Goal: Transaction & Acquisition: Purchase product/service

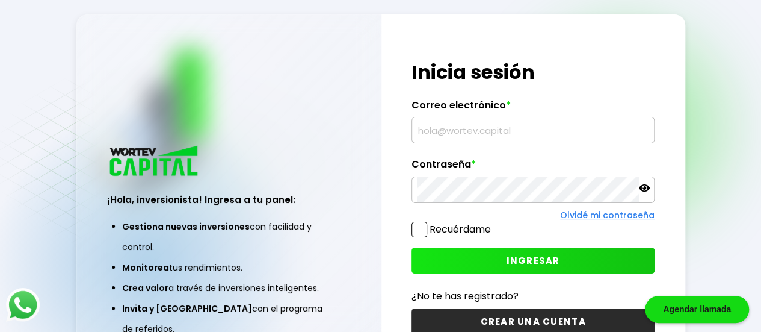
type input "[EMAIL_ADDRESS][DOMAIN_NAME]"
click at [645, 190] on icon at bounding box center [644, 187] width 11 height 7
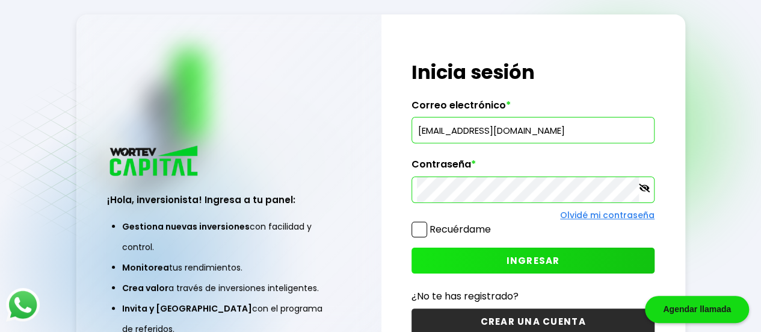
click at [562, 258] on button "INGRESAR" at bounding box center [533, 260] width 243 height 26
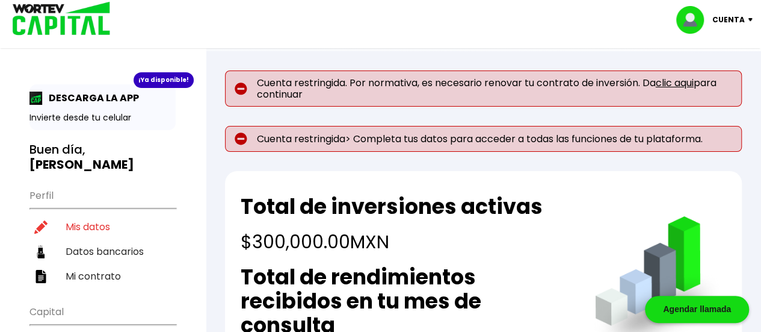
click at [685, 82] on link "clic aqui" at bounding box center [675, 83] width 38 height 14
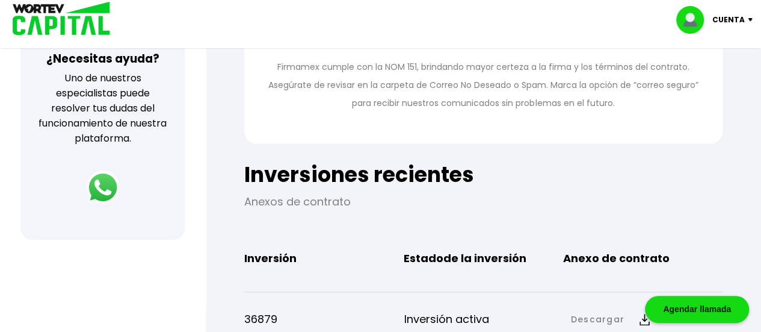
scroll to position [361, 0]
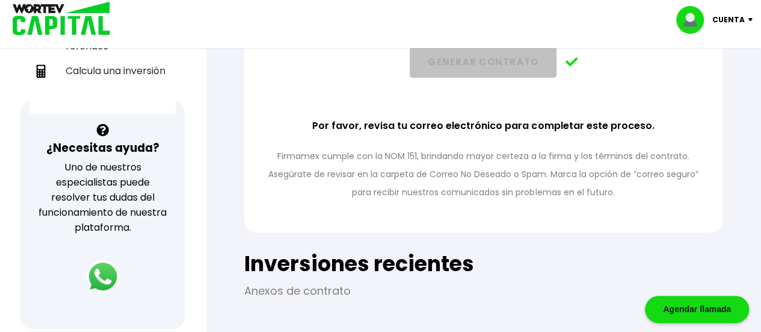
click at [750, 19] on img at bounding box center [753, 20] width 16 height 4
click at [708, 81] on li "Cerrar sesión" at bounding box center [716, 80] width 96 height 25
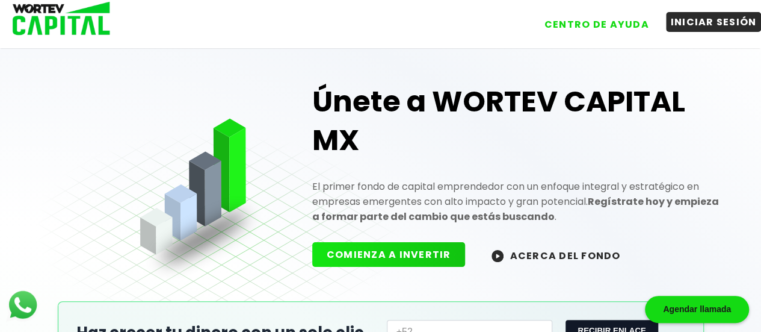
click at [720, 26] on button "INICIAR SESIÓN" at bounding box center [714, 22] width 96 height 20
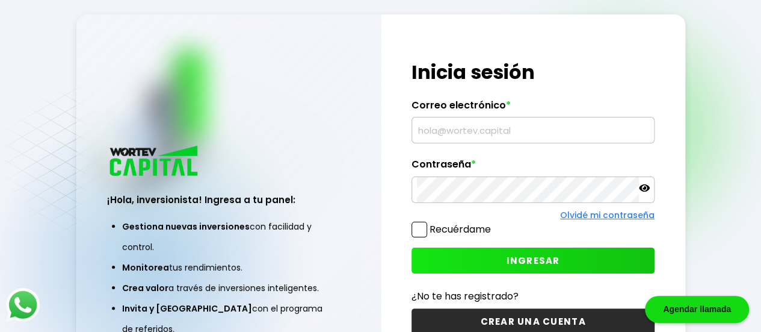
type input "[EMAIL_ADDRESS][DOMAIN_NAME]"
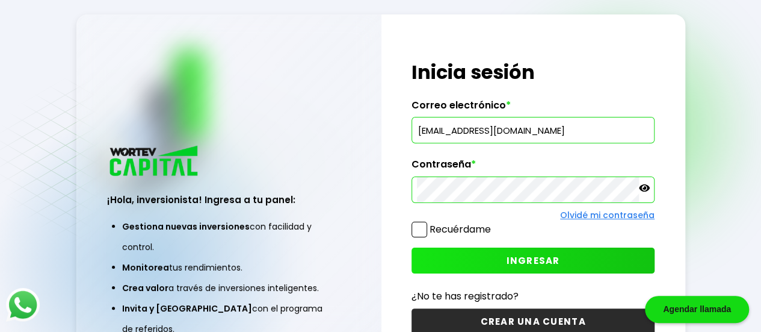
click at [644, 187] on icon at bounding box center [644, 187] width 11 height 7
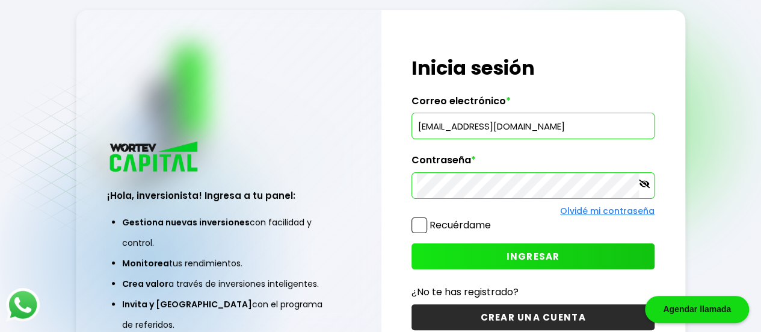
scroll to position [60, 0]
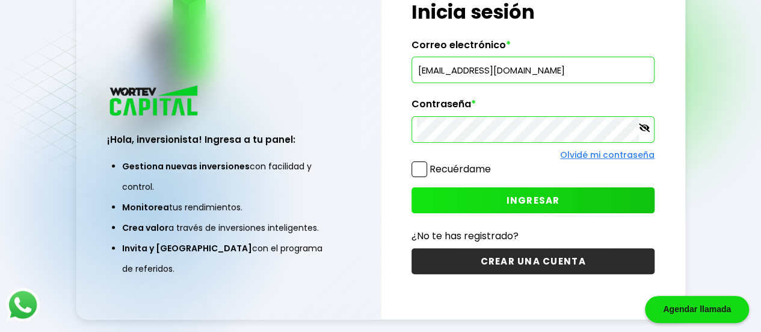
click at [527, 203] on span "INGRESAR" at bounding box center [534, 200] width 54 height 13
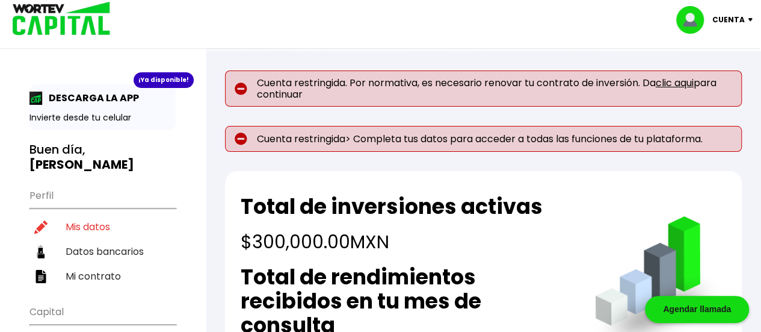
click at [685, 83] on link "clic aqui" at bounding box center [675, 83] width 38 height 14
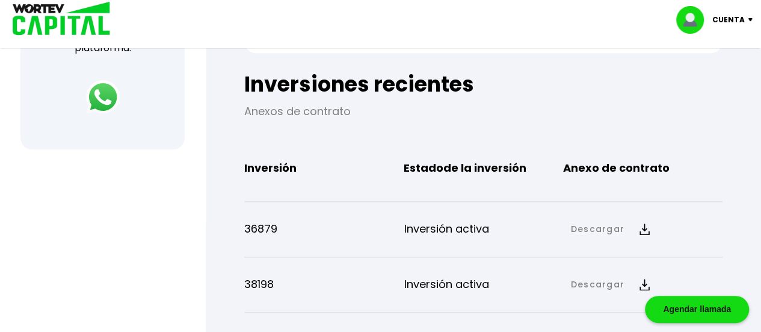
scroll to position [542, 0]
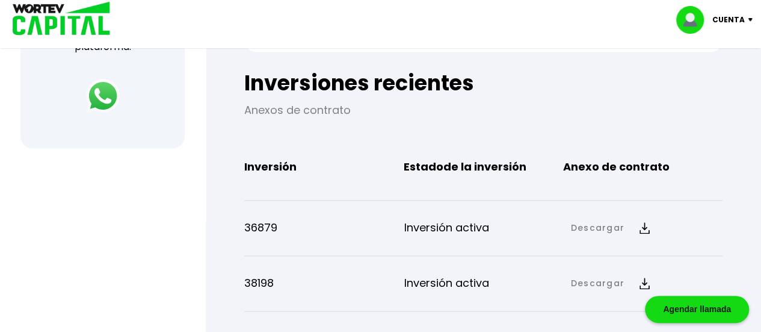
click at [610, 227] on link "Descargar" at bounding box center [598, 227] width 54 height 13
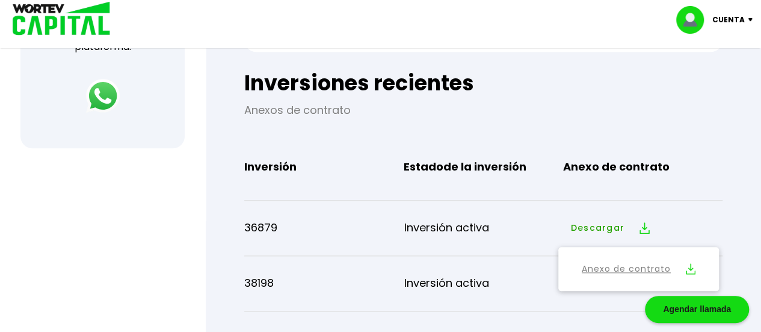
click at [627, 269] on link "Anexo de contrato" at bounding box center [626, 268] width 89 height 15
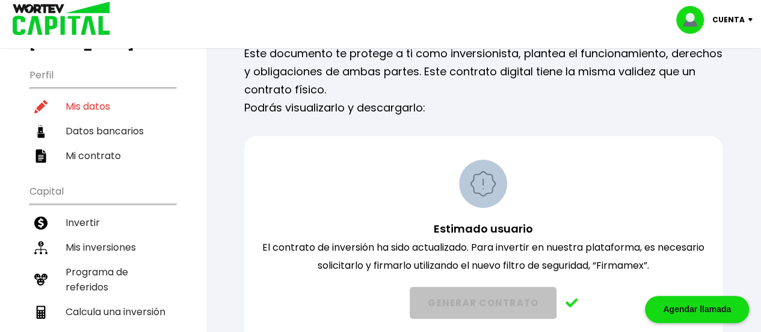
scroll to position [0, 0]
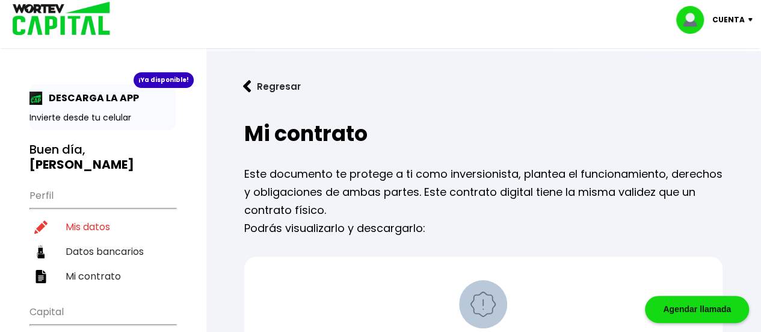
click at [750, 20] on img at bounding box center [753, 20] width 16 height 4
click at [708, 80] on li "Cerrar sesión" at bounding box center [716, 80] width 96 height 25
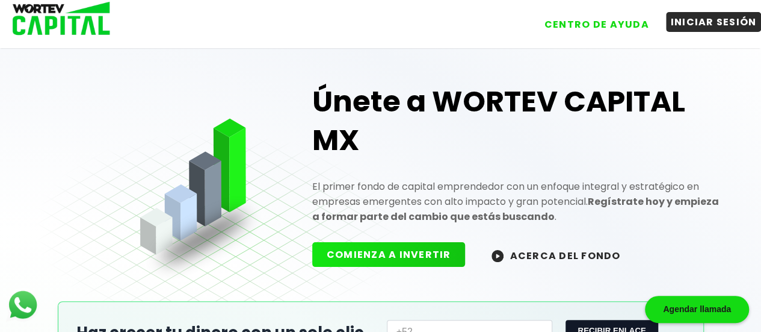
click at [709, 29] on button "INICIAR SESIÓN" at bounding box center [714, 22] width 96 height 20
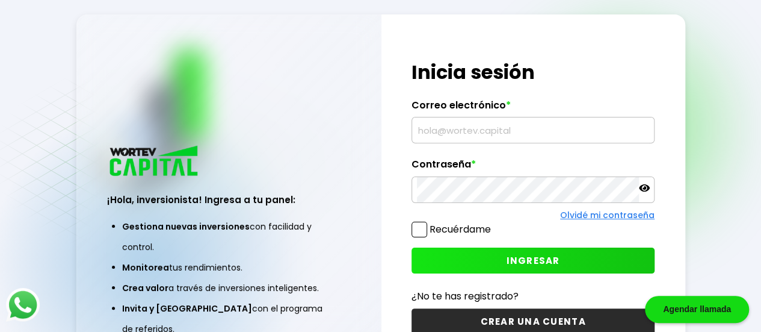
type input "[EMAIL_ADDRESS][DOMAIN_NAME]"
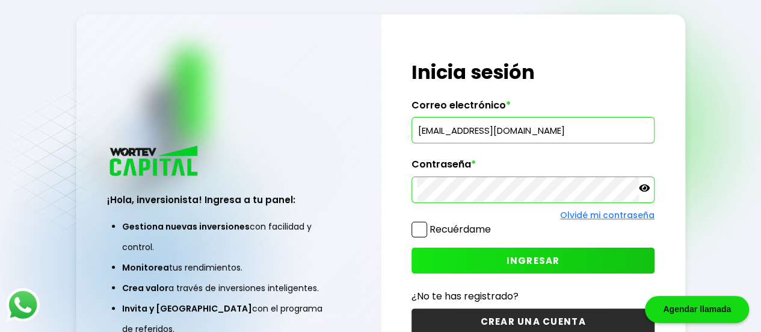
click at [644, 189] on icon at bounding box center [644, 187] width 11 height 7
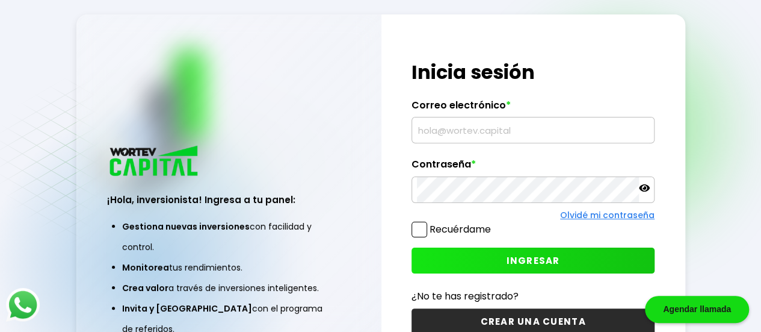
type input "nelsonlr040781@hotmail.com"
click at [646, 191] on icon at bounding box center [644, 187] width 11 height 7
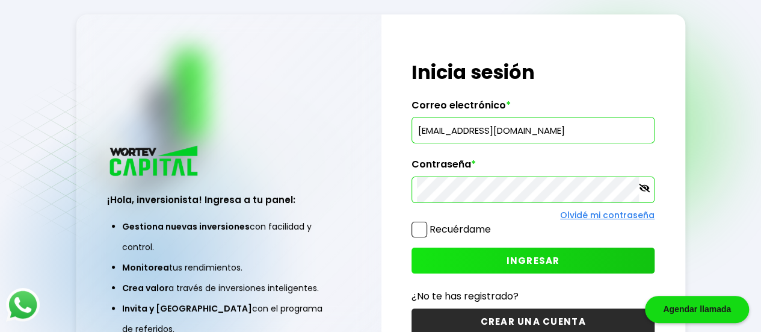
click at [416, 229] on span at bounding box center [420, 229] width 16 height 16
click at [493, 223] on input "Recuérdame" at bounding box center [493, 223] width 0 height 0
click at [515, 255] on span "INGRESAR" at bounding box center [534, 260] width 54 height 13
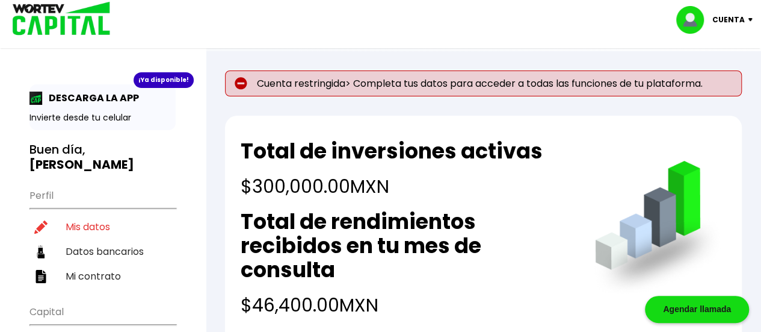
click at [535, 82] on p "Cuenta restringida> Completa tus datos para acceder a todas las funciones de tu…" at bounding box center [483, 83] width 517 height 26
click at [239, 84] on img at bounding box center [241, 83] width 13 height 13
click at [97, 214] on li "Mis datos" at bounding box center [102, 226] width 146 height 25
select select "Mujer"
select select "MX"
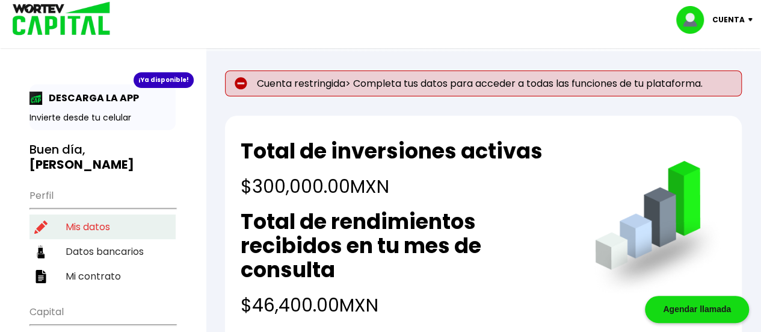
select select "Bancoppel"
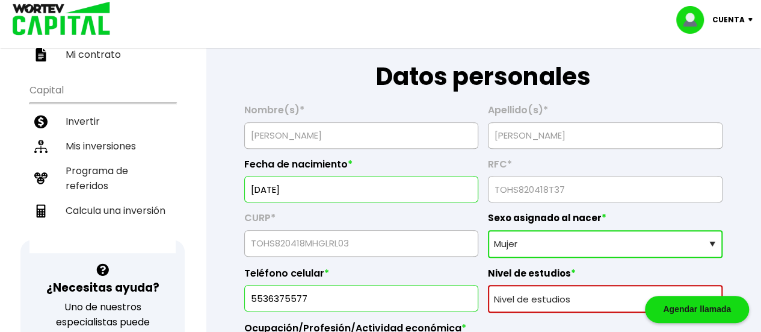
scroll to position [241, 0]
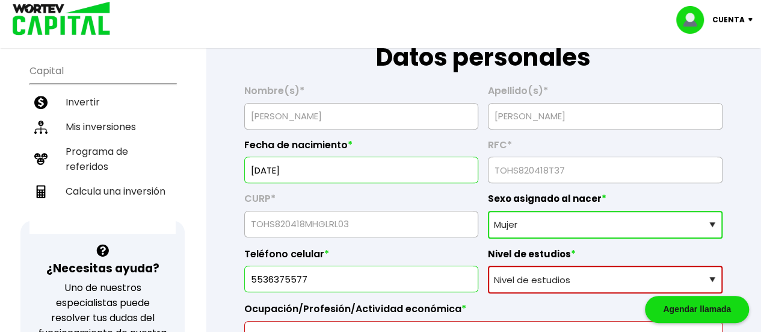
click at [712, 275] on select "Nivel de estudios Primaria Secundaria Bachillerato Licenciatura Posgrado" at bounding box center [605, 279] width 235 height 28
select select "Bachillerato"
click at [488, 265] on select "Nivel de estudios Primaria Secundaria Bachillerato Licenciatura Posgrado" at bounding box center [605, 279] width 235 height 28
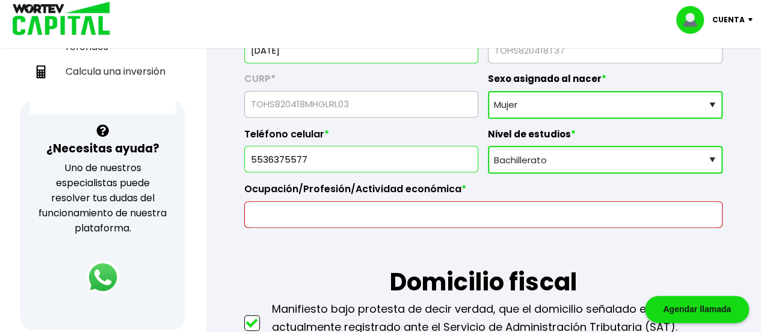
scroll to position [361, 0]
click at [277, 212] on input "text" at bounding box center [484, 213] width 468 height 25
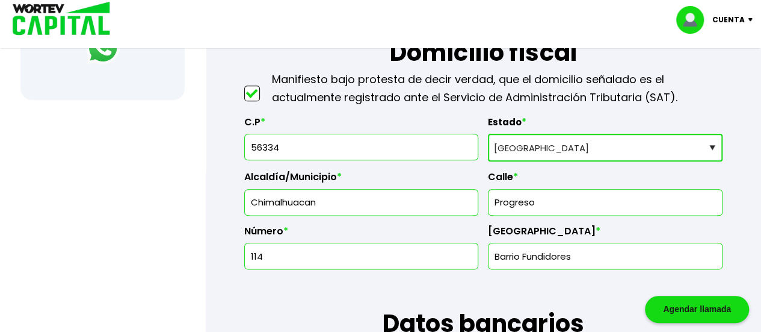
scroll to position [602, 0]
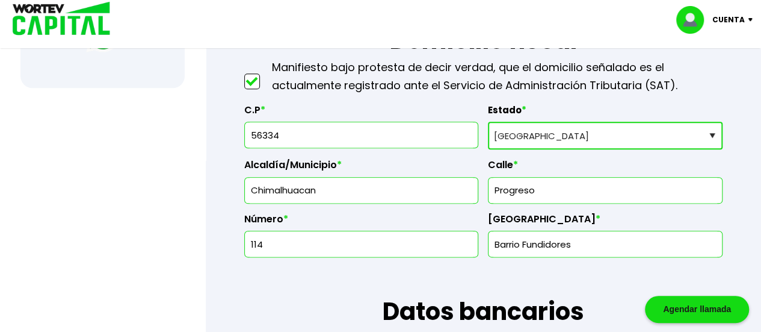
type input "Empleada"
click at [276, 244] on input "114" at bounding box center [362, 243] width 224 height 25
type input "1"
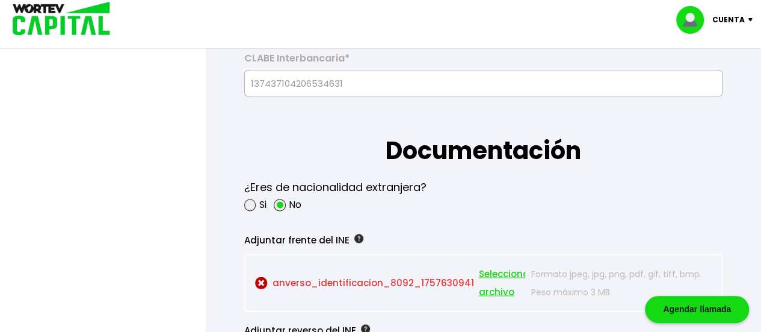
scroll to position [963, 0]
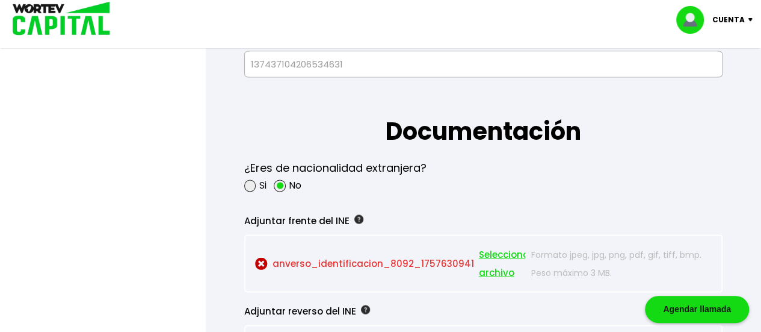
type input "MZ 114, LT 49"
click at [491, 249] on span "Seleccionar archivo" at bounding box center [506, 263] width 54 height 36
click at [497, 252] on span "Seleccionar archivo" at bounding box center [506, 263] width 54 height 36
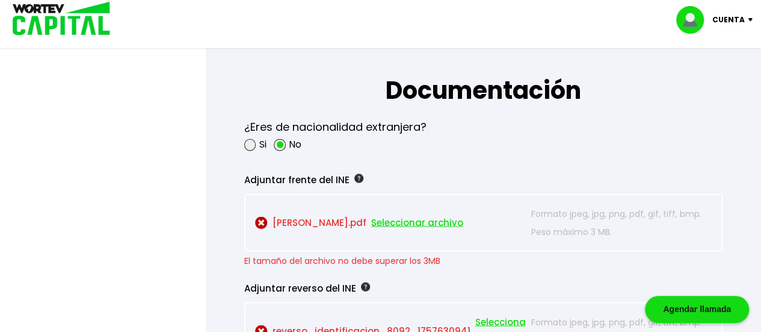
scroll to position [1023, 0]
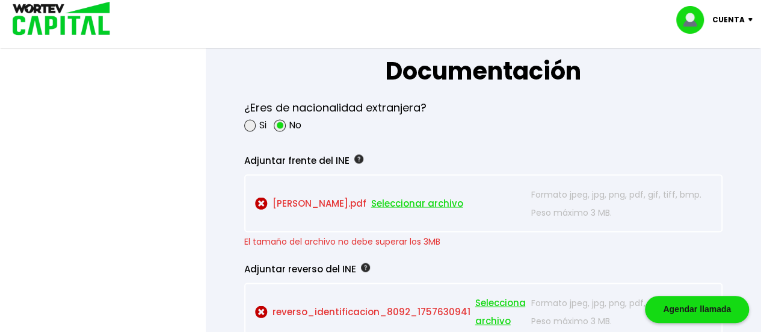
click at [446, 199] on span "Seleccionar archivo" at bounding box center [417, 203] width 92 height 18
click at [446, 198] on span "Seleccionar archivo" at bounding box center [417, 203] width 92 height 18
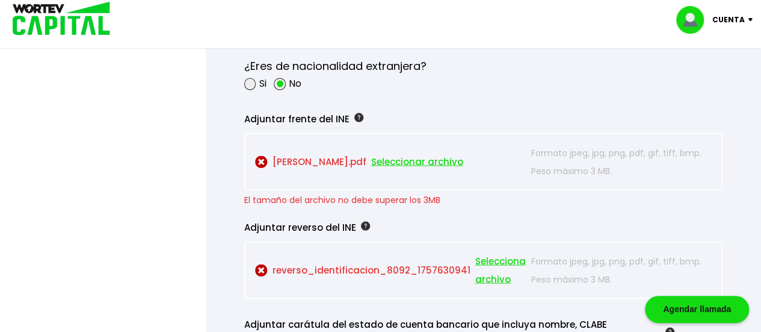
scroll to position [1083, 0]
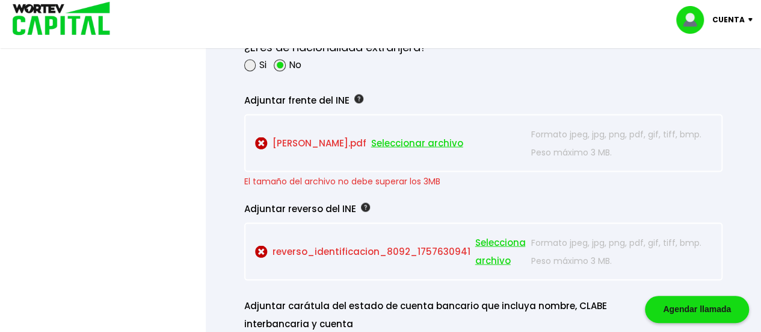
click at [451, 140] on span "Seleccionar archivo" at bounding box center [417, 143] width 92 height 18
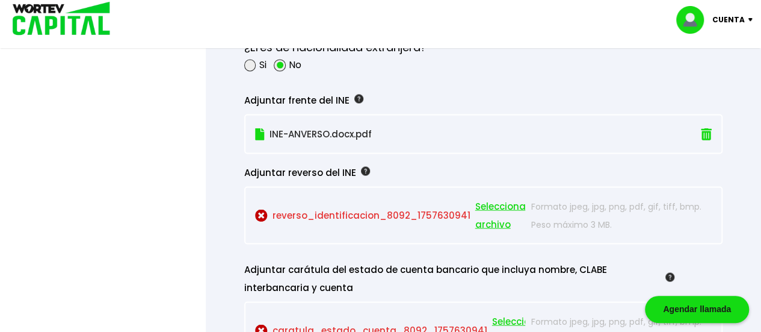
click at [499, 202] on span "Seleccionar archivo" at bounding box center [502, 215] width 54 height 36
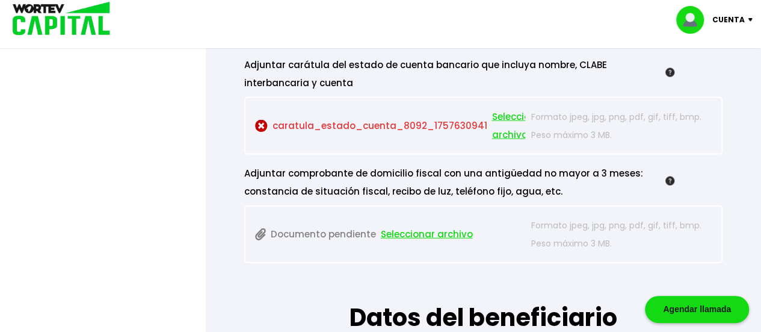
scroll to position [1264, 0]
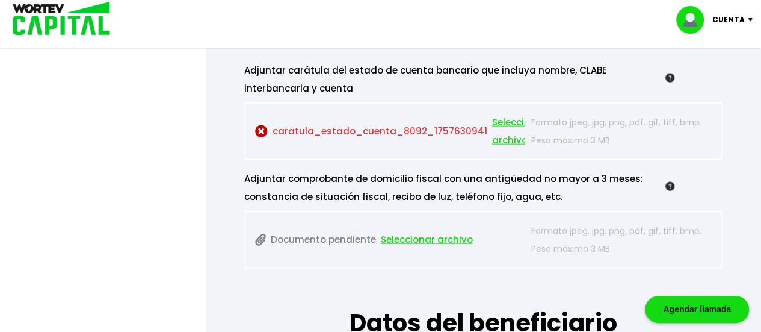
click at [497, 120] on span "Seleccionar archivo" at bounding box center [519, 131] width 54 height 36
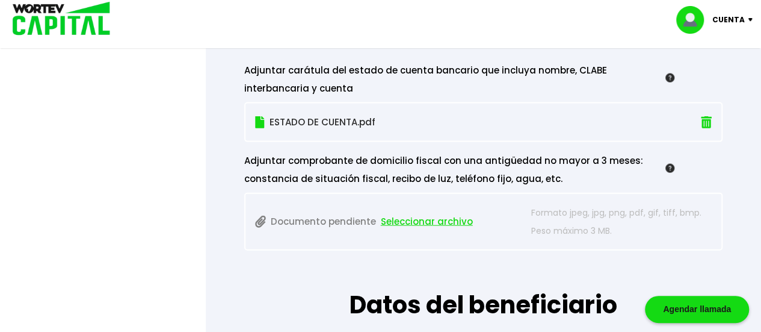
click at [413, 220] on span "Seleccionar archivo" at bounding box center [427, 221] width 92 height 18
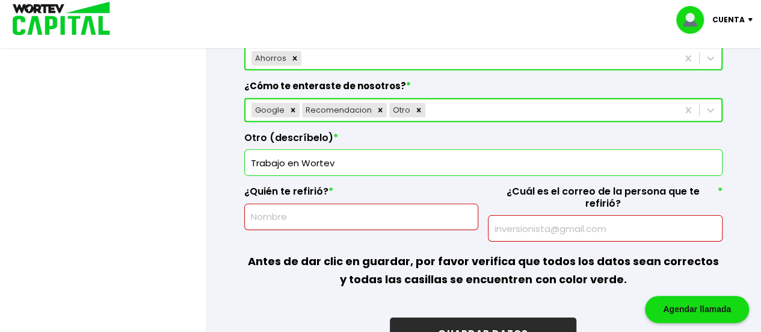
scroll to position [1805, 0]
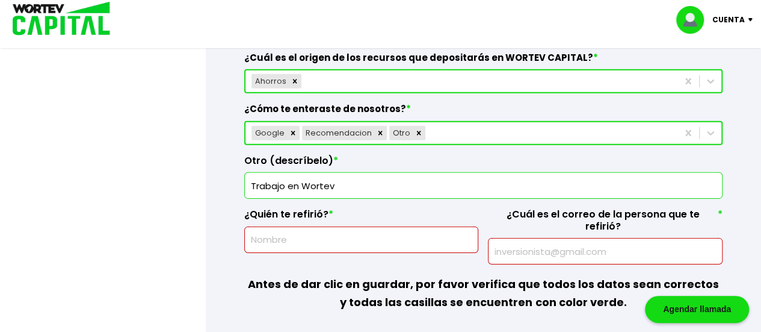
click at [317, 238] on input "text" at bounding box center [362, 239] width 224 height 25
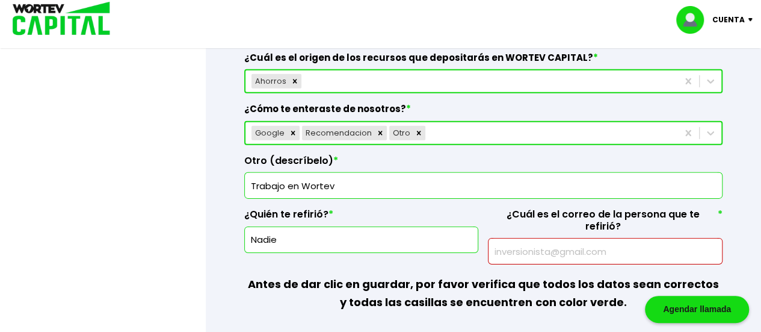
type input "Nadie"
click at [501, 238] on input "text" at bounding box center [605, 250] width 224 height 25
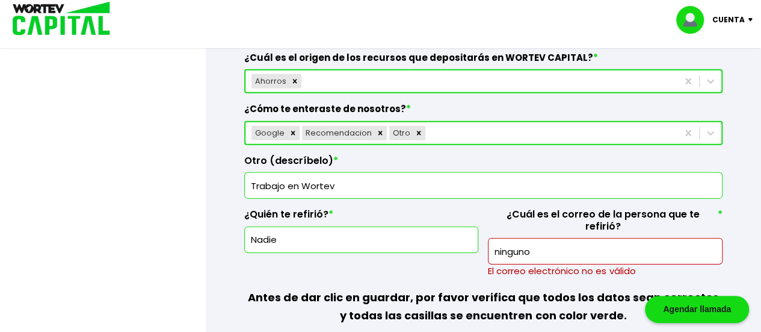
click at [539, 238] on input "ninguno" at bounding box center [605, 250] width 224 height 25
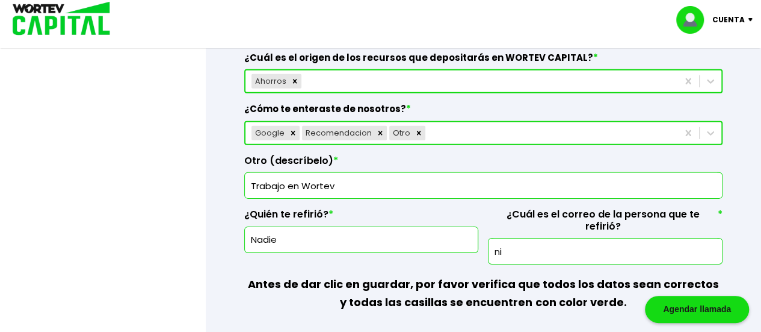
type input "n"
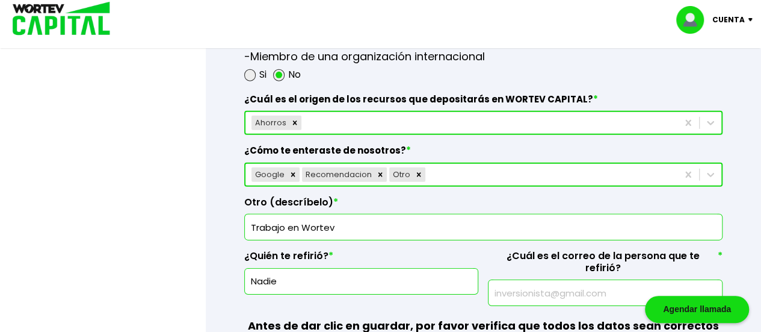
scroll to position [1745, 0]
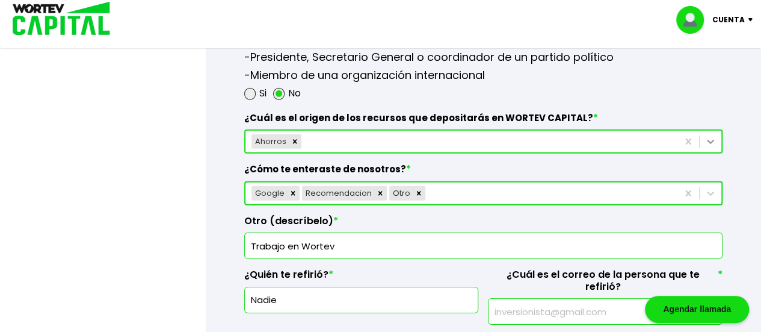
click at [712, 140] on icon at bounding box center [711, 141] width 12 height 12
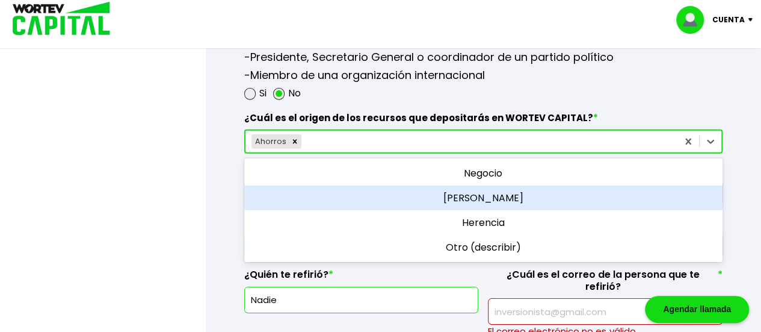
click at [478, 188] on div "Sueldo" at bounding box center [483, 197] width 478 height 25
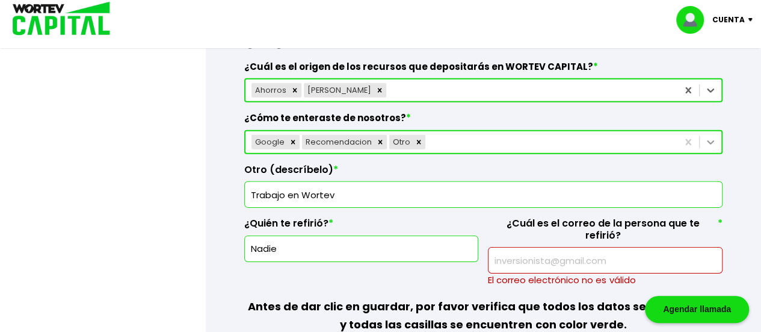
click at [709, 154] on div "Google Recomendacion Otro" at bounding box center [483, 142] width 478 height 24
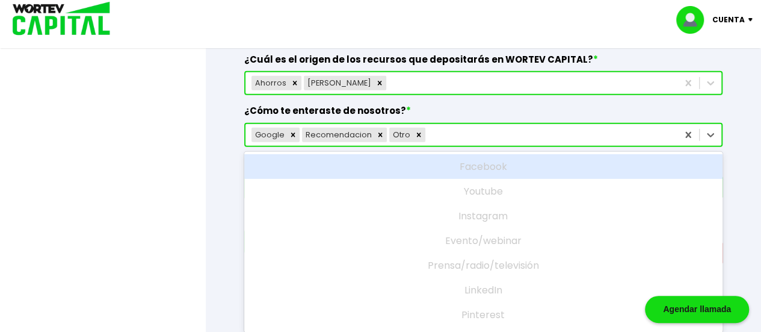
scroll to position [13, 0]
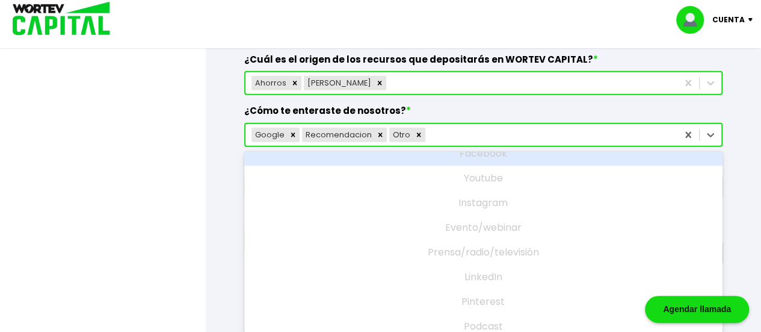
click at [205, 209] on div at bounding box center [380, 166] width 761 height 332
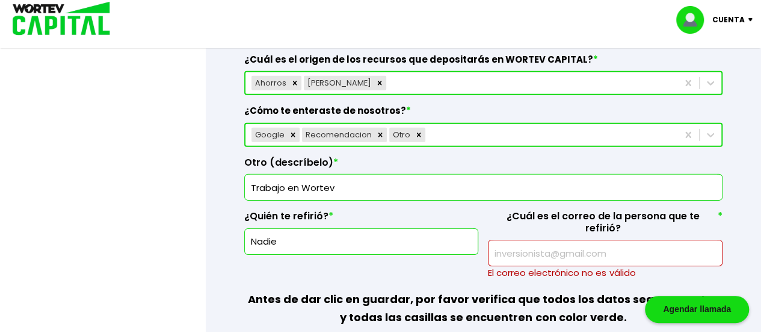
scroll to position [1864, 0]
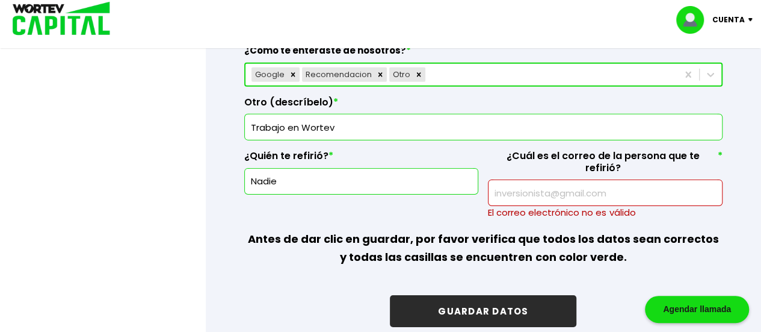
click at [511, 180] on input "text" at bounding box center [605, 192] width 224 height 25
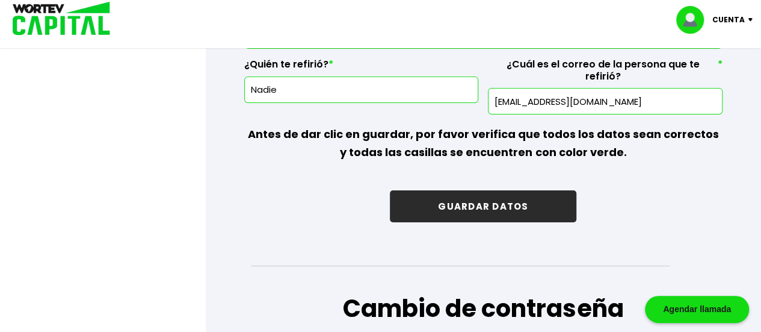
scroll to position [1924, 0]
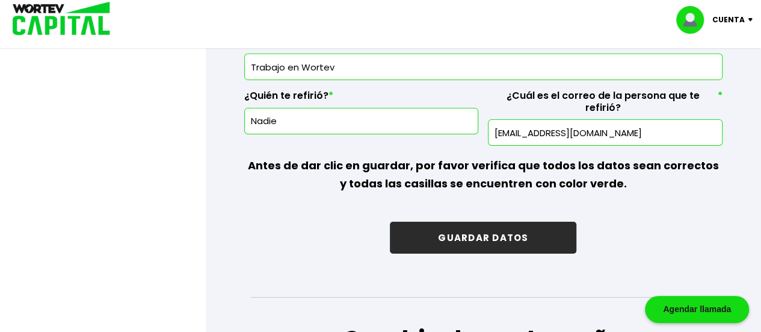
click at [497, 221] on button "GUARDAR DATOS" at bounding box center [483, 237] width 187 height 32
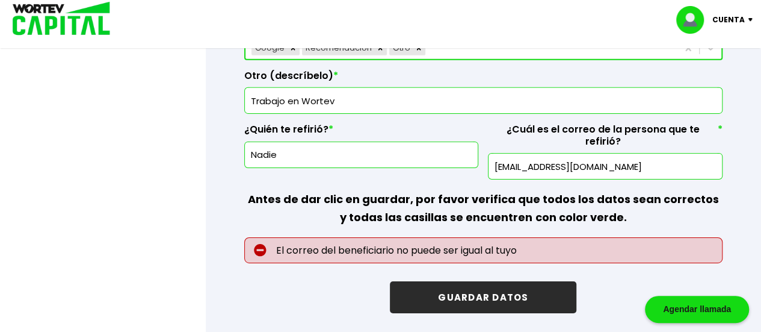
scroll to position [1864, 0]
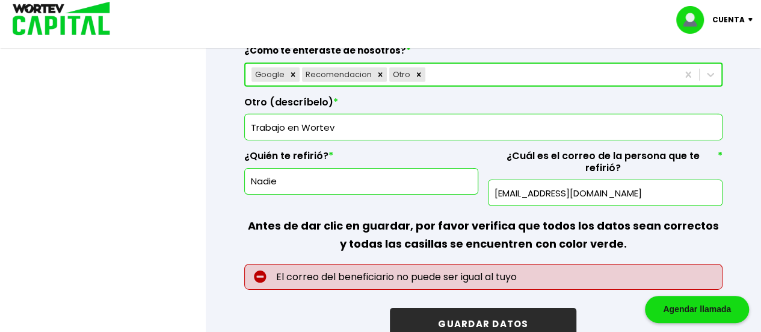
click at [613, 180] on input "chivisth67@gmail.com" at bounding box center [605, 192] width 224 height 25
type input "c"
click at [306, 179] on input "Nadie" at bounding box center [362, 180] width 224 height 25
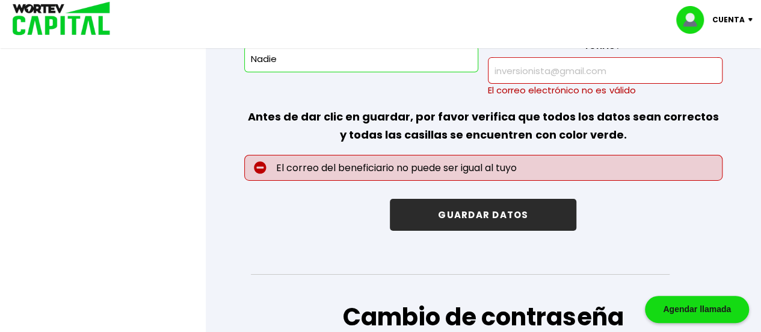
scroll to position [1899, 0]
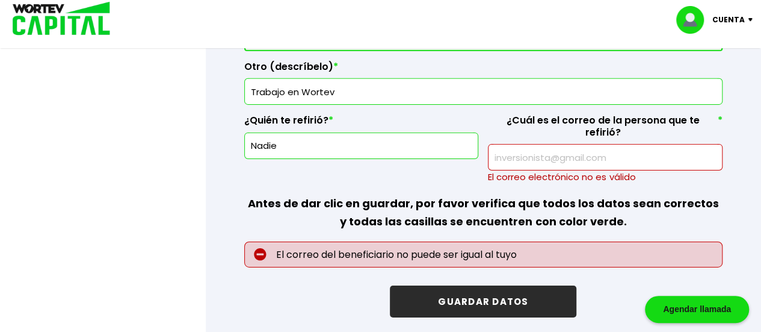
click at [590, 144] on input "text" at bounding box center [605, 156] width 224 height 25
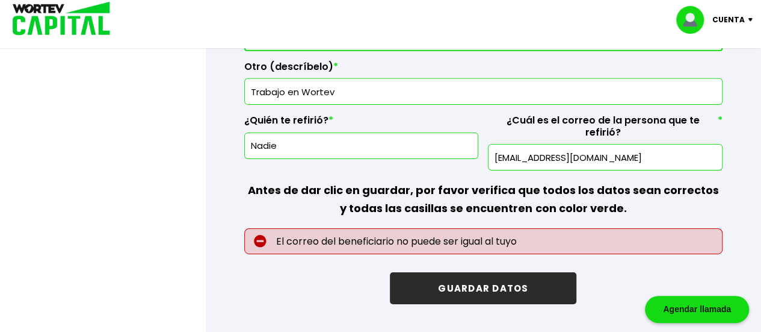
type input "lbayron115@gmail.com"
click at [294, 133] on input "Nadie" at bounding box center [362, 145] width 224 height 25
type input "N"
type input "l"
type input "Liboria Hernandez Monter"
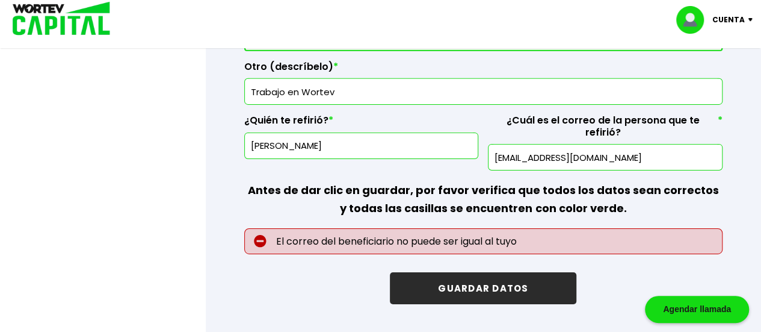
drag, startPoint x: 262, startPoint y: 139, endPoint x: 194, endPoint y: 184, distance: 81.3
click at [194, 184] on div at bounding box center [380, 166] width 761 height 332
click at [617, 144] on input "lbayron115@gmail.com" at bounding box center [605, 156] width 224 height 25
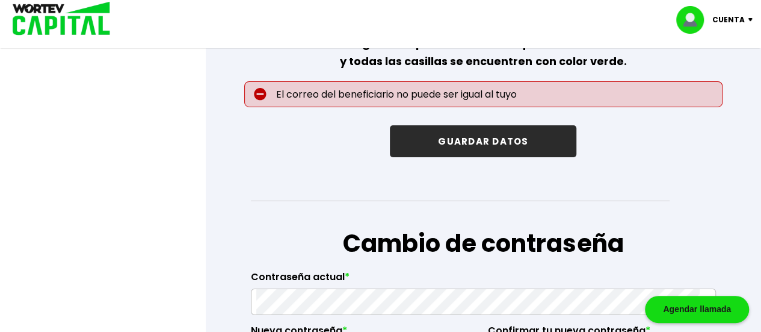
scroll to position [1926, 0]
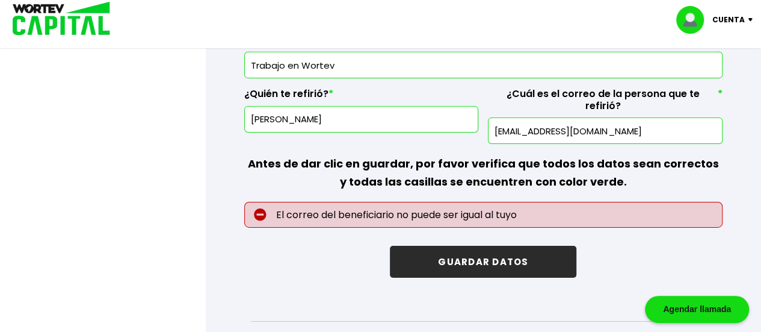
click at [493, 246] on button "GUARDAR DATOS" at bounding box center [483, 262] width 187 height 32
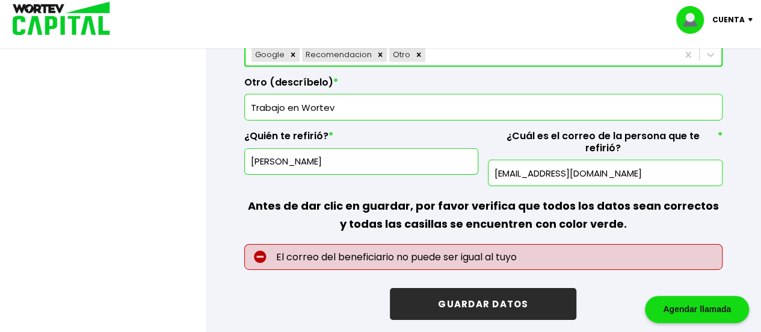
scroll to position [1881, 0]
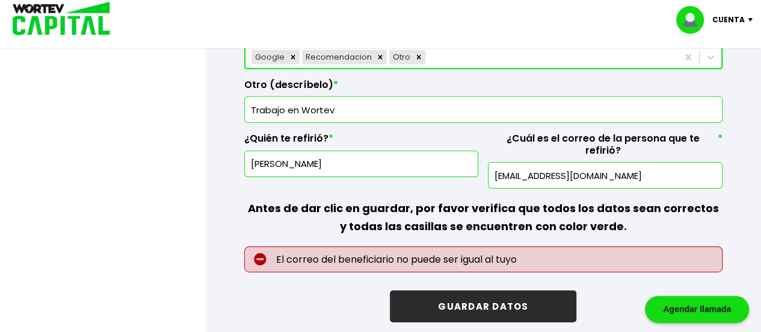
drag, startPoint x: 599, startPoint y: 159, endPoint x: 492, endPoint y: 162, distance: 107.8
click at [492, 162] on div "lbayron115@gmail.com" at bounding box center [605, 175] width 235 height 26
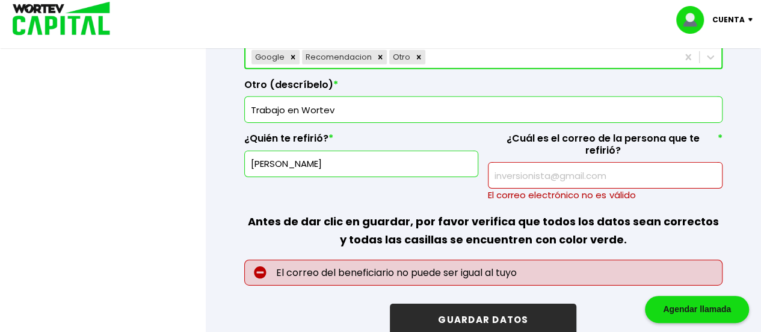
drag, startPoint x: 364, startPoint y: 159, endPoint x: 248, endPoint y: 159, distance: 116.1
click at [248, 159] on div "Liboria Hernandez Monter" at bounding box center [361, 163] width 235 height 26
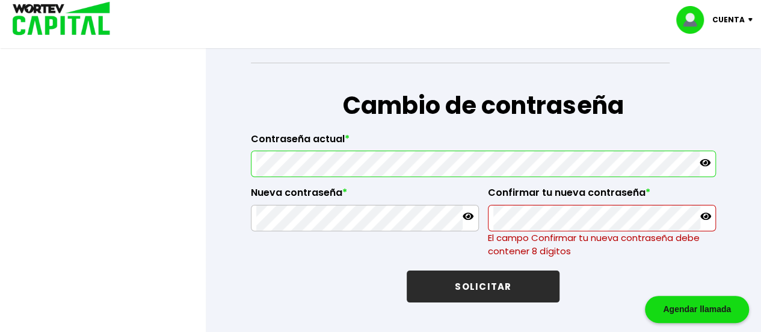
scroll to position [2182, 0]
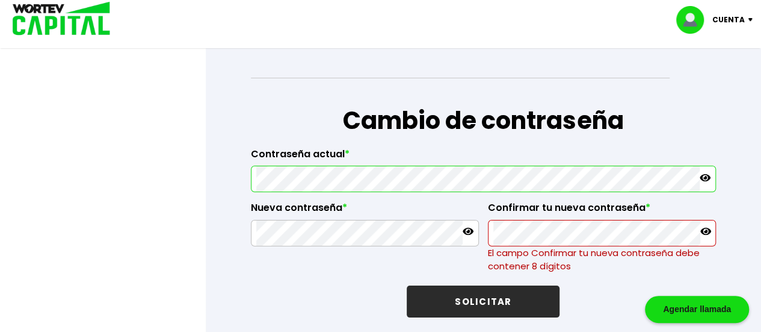
click at [708, 174] on icon at bounding box center [705, 177] width 11 height 7
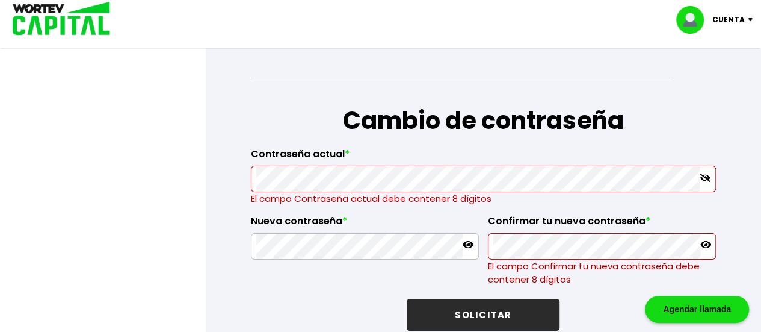
click at [273, 102] on h1 "Cambio de contraseña" at bounding box center [483, 120] width 465 height 36
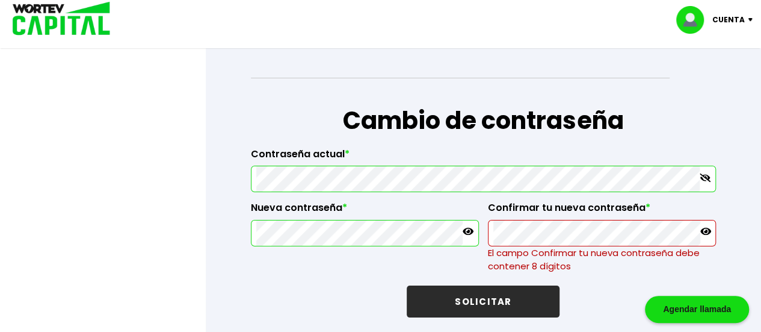
click at [469, 226] on icon at bounding box center [468, 231] width 11 height 11
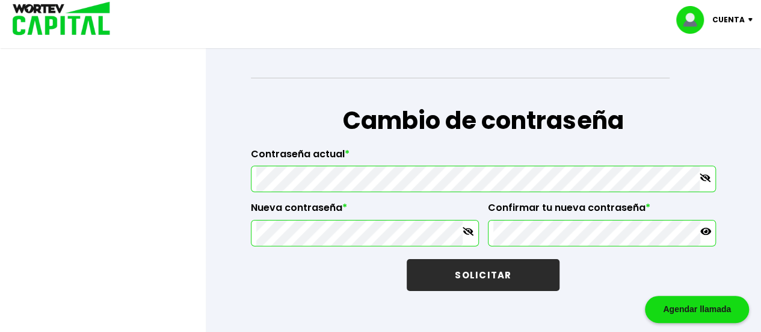
click at [705, 226] on icon at bounding box center [705, 231] width 11 height 11
click at [476, 261] on button "SOLICITAR" at bounding box center [483, 275] width 153 height 32
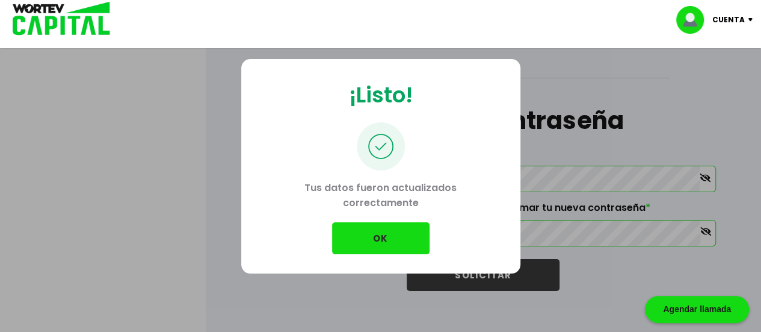
click at [402, 239] on button "OK" at bounding box center [380, 238] width 97 height 32
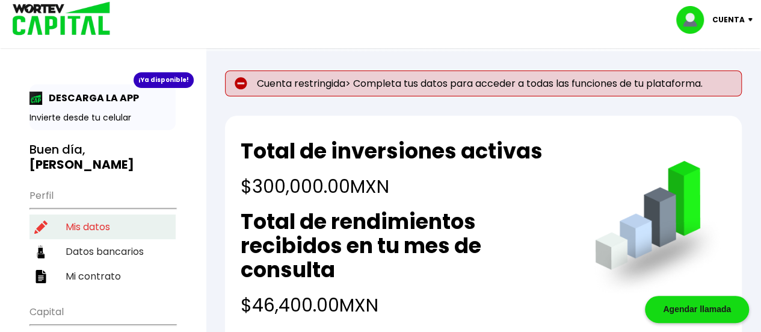
click at [85, 214] on li "Mis datos" at bounding box center [102, 226] width 146 height 25
select select "Mujer"
select select "MX"
select select "Bancoppel"
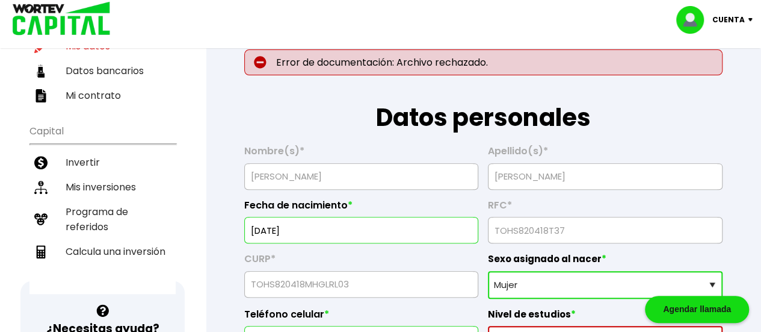
scroll to position [301, 0]
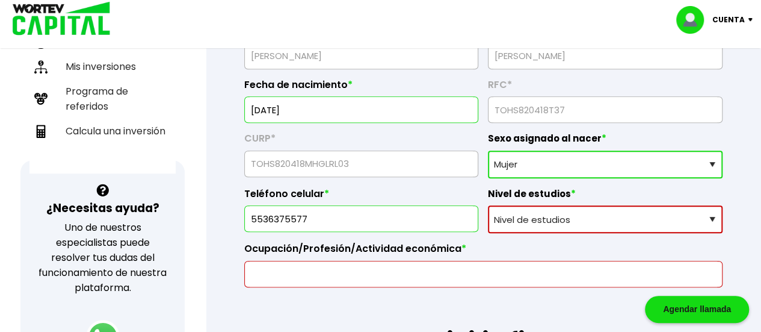
click at [715, 215] on select "Nivel de estudios Primaria Secundaria Bachillerato Licenciatura Posgrado" at bounding box center [605, 219] width 235 height 28
select select "Bachillerato"
click at [488, 205] on select "Nivel de estudios Primaria Secundaria Bachillerato Licenciatura Posgrado" at bounding box center [605, 219] width 235 height 28
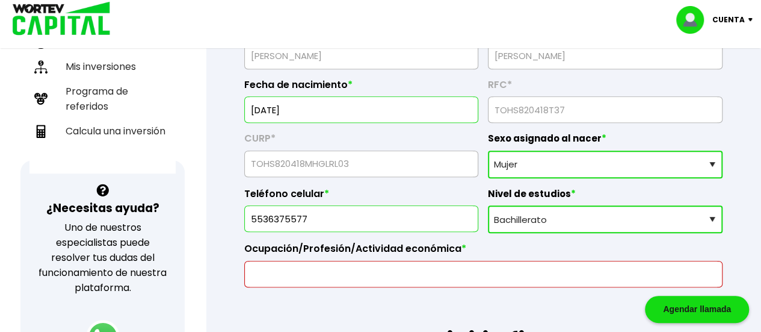
click at [315, 275] on input "text" at bounding box center [484, 273] width 468 height 25
type input "Empleada"
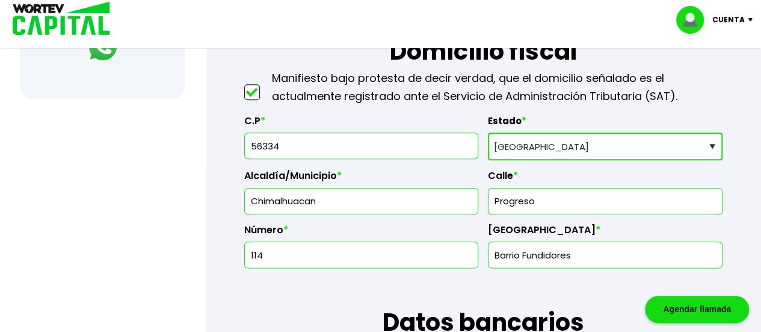
scroll to position [602, 0]
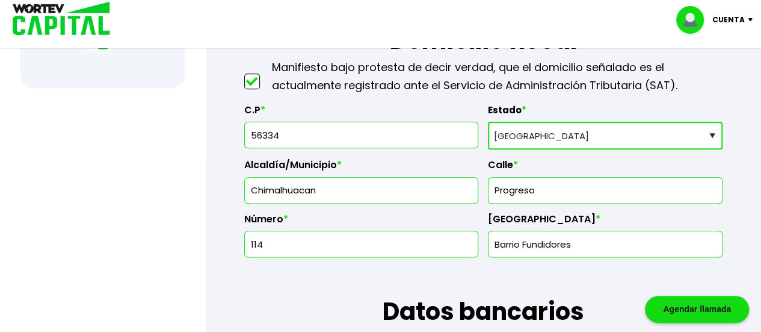
click at [288, 244] on input "114" at bounding box center [362, 243] width 224 height 25
type input "1"
type input "MZ 114, LT 49"
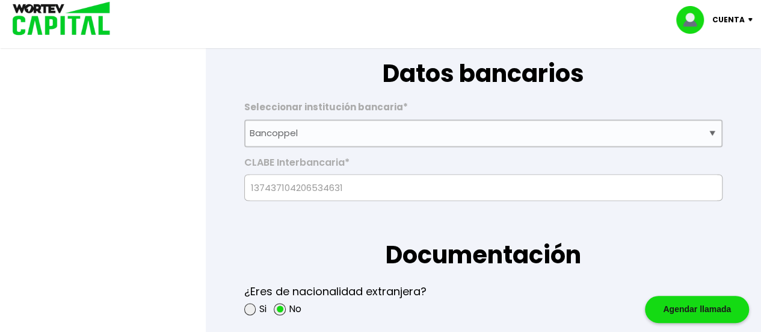
scroll to position [963, 0]
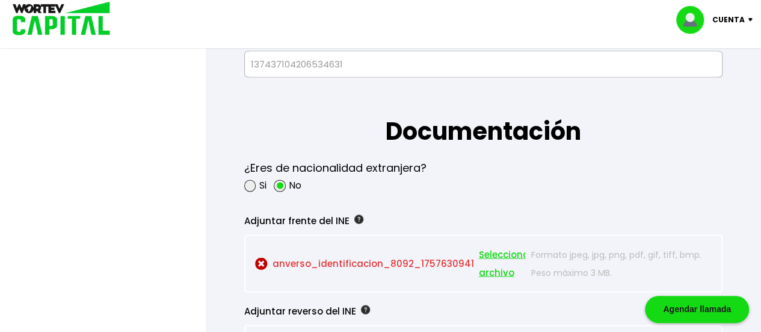
click at [489, 250] on span "Seleccionar archivo" at bounding box center [506, 263] width 54 height 36
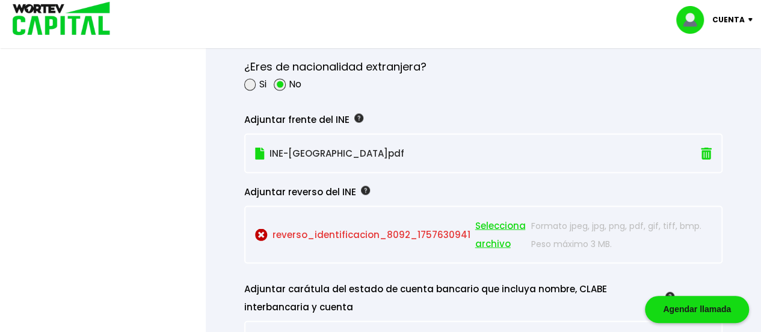
scroll to position [1083, 0]
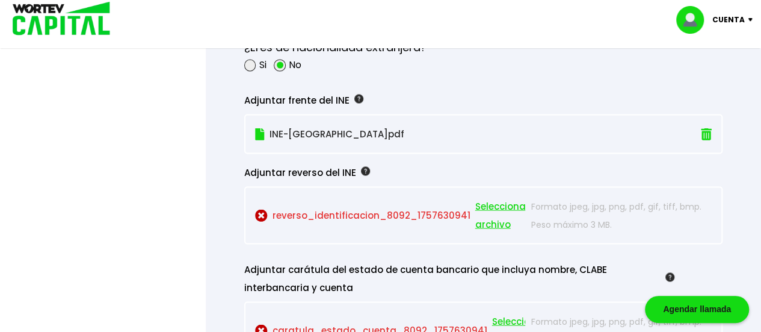
click at [495, 204] on span "Seleccionar archivo" at bounding box center [502, 215] width 54 height 36
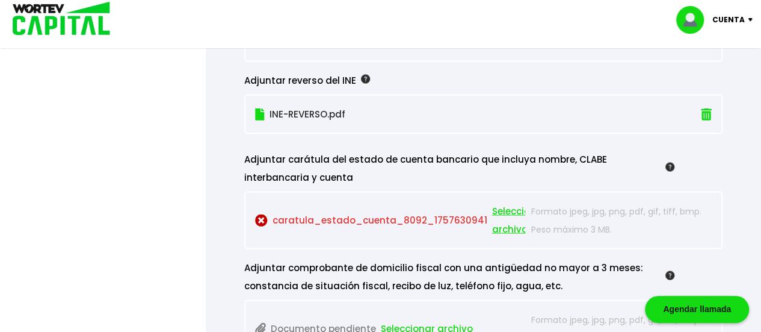
scroll to position [1203, 0]
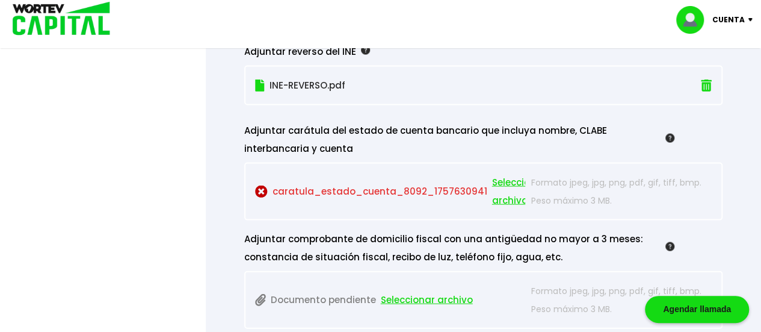
click at [499, 180] on span "Seleccionar archivo" at bounding box center [519, 191] width 54 height 36
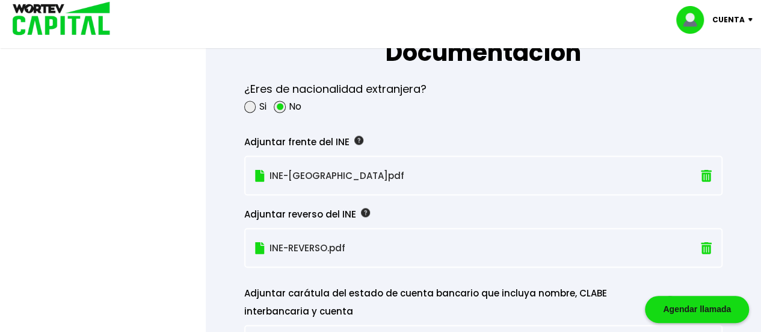
scroll to position [1023, 0]
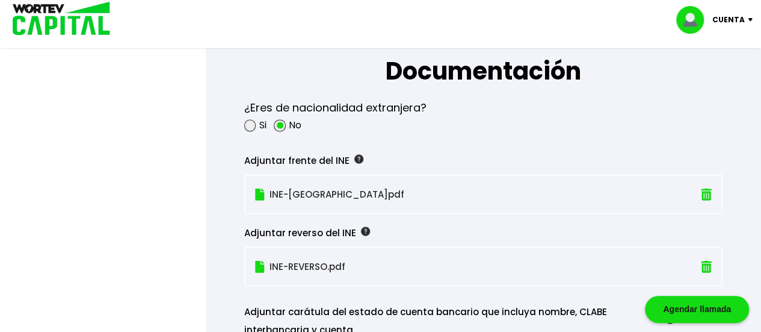
click at [710, 188] on img at bounding box center [706, 194] width 11 height 13
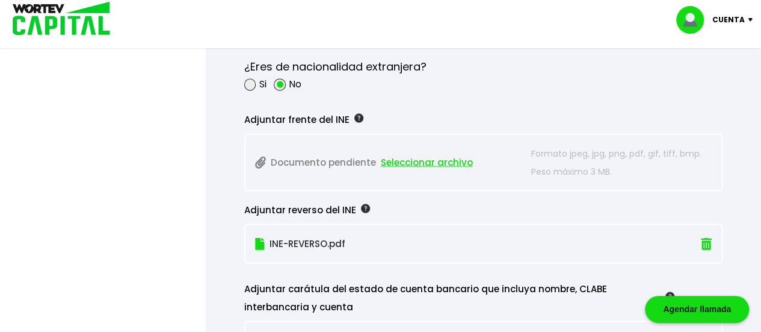
scroll to position [1083, 0]
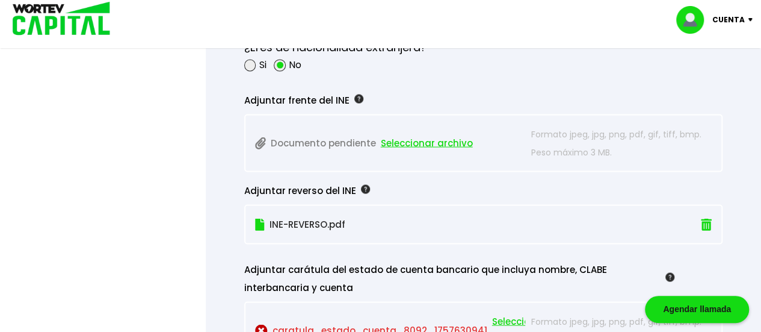
click at [705, 223] on img at bounding box center [706, 224] width 11 height 13
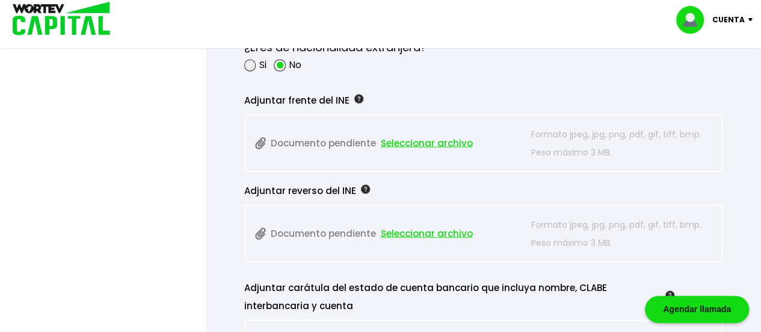
click at [412, 140] on span "Seleccionar archivo" at bounding box center [427, 143] width 92 height 18
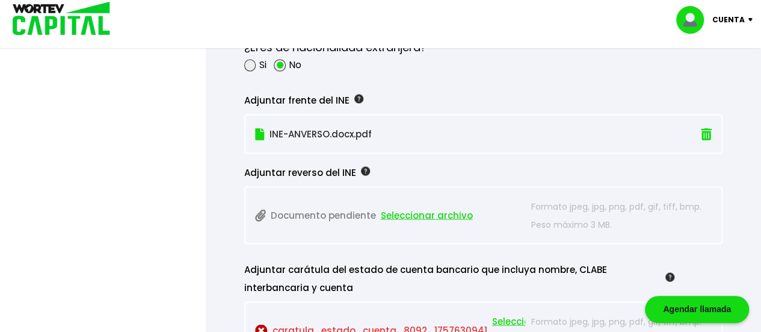
click at [433, 212] on span "Seleccionar archivo" at bounding box center [427, 215] width 92 height 18
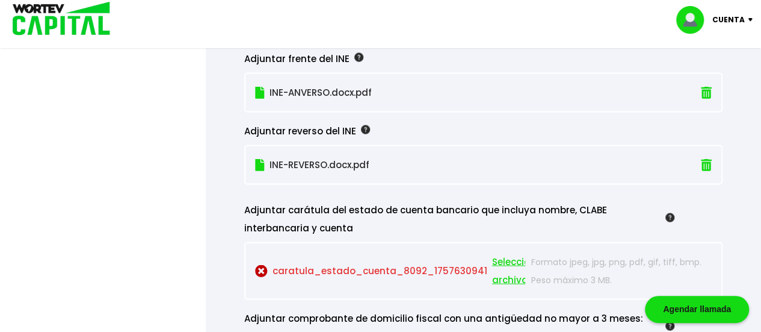
scroll to position [1143, 0]
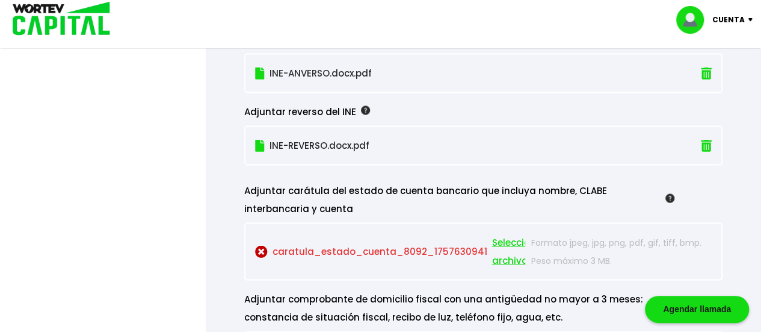
click at [498, 238] on span "Seleccionar archivo" at bounding box center [519, 251] width 54 height 36
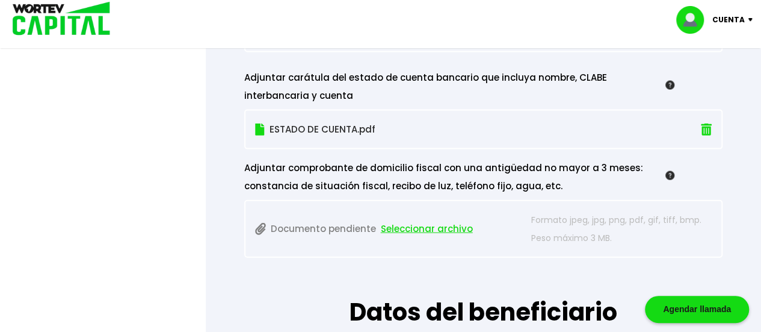
scroll to position [1264, 0]
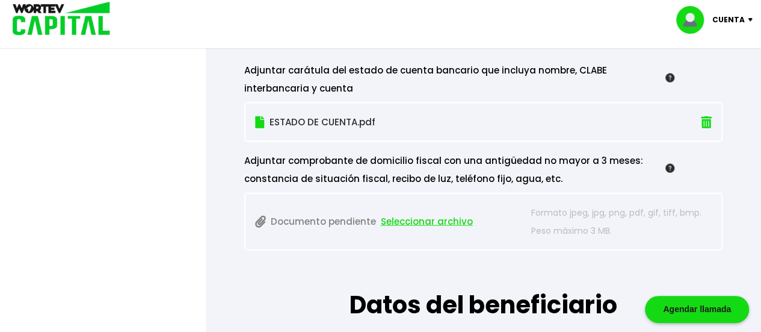
click at [410, 218] on span "Seleccionar archivo" at bounding box center [427, 221] width 92 height 18
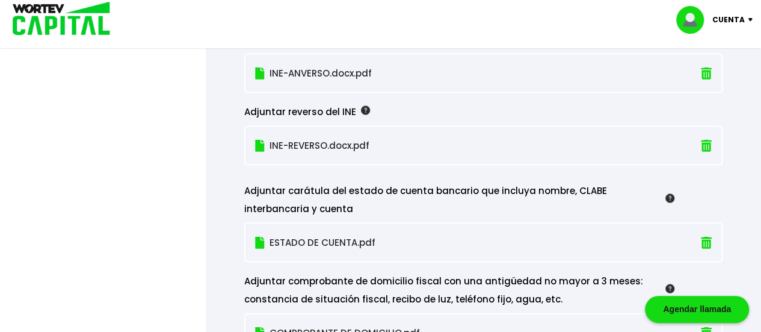
scroll to position [1023, 0]
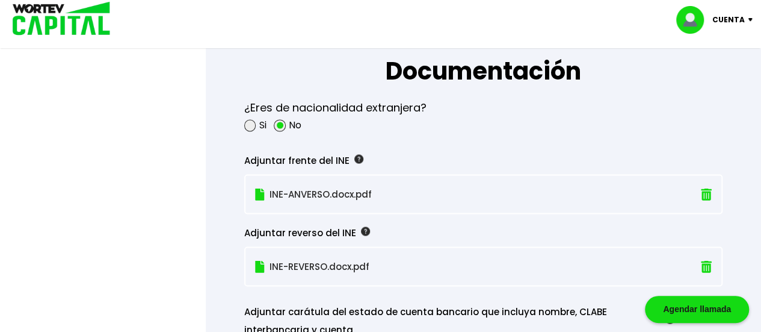
click at [302, 187] on p "INE-ANVERSO.docx.pdf" at bounding box center [446, 194] width 383 height 18
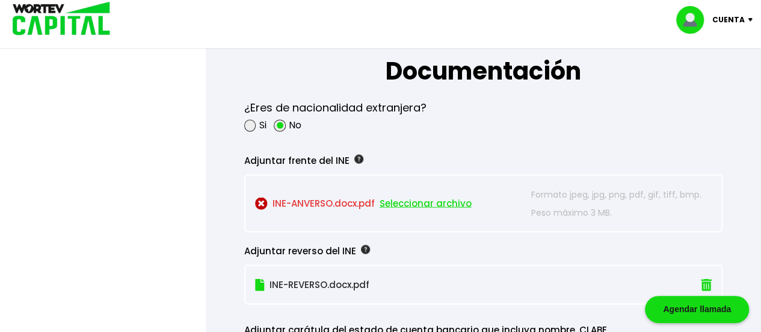
click at [439, 197] on span "Seleccionar archivo" at bounding box center [426, 203] width 92 height 18
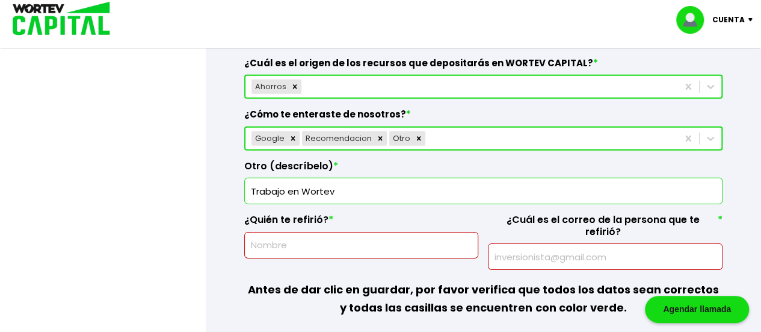
scroll to position [1805, 0]
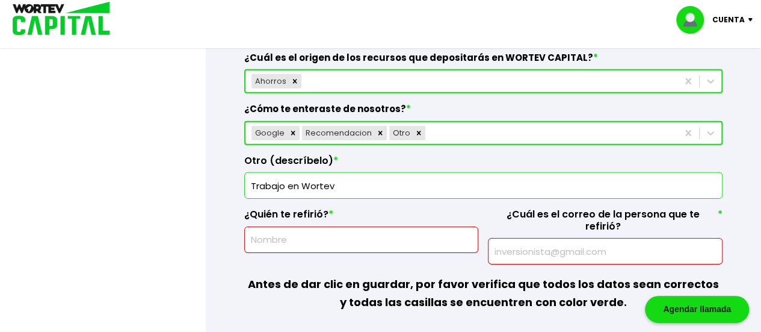
click at [297, 231] on input "text" at bounding box center [362, 239] width 224 height 25
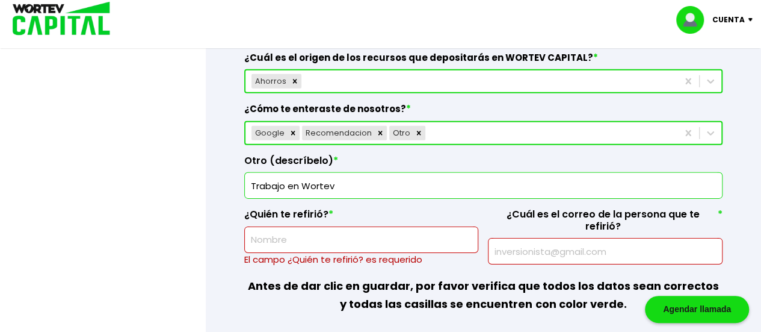
click at [514, 238] on input "text" at bounding box center [605, 250] width 224 height 25
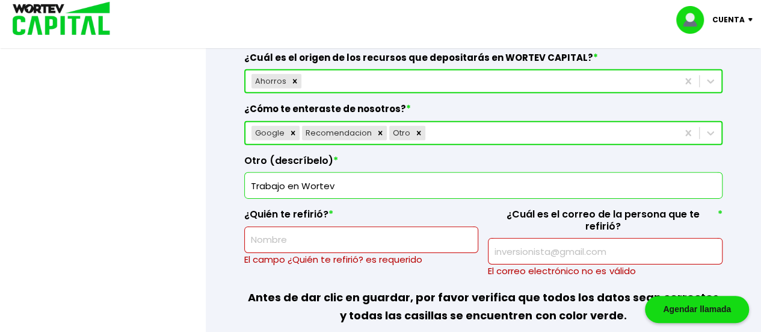
click at [303, 236] on input "text" at bounding box center [362, 239] width 224 height 25
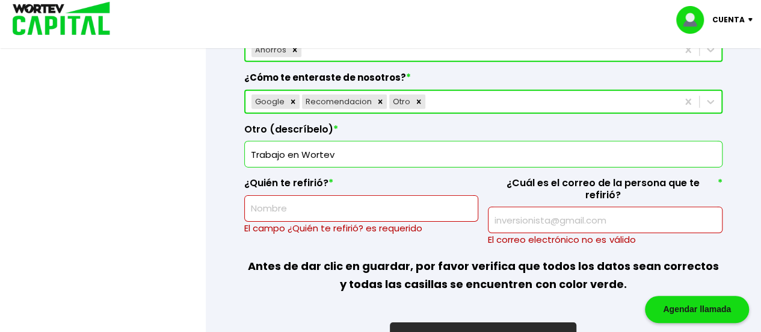
scroll to position [1934, 0]
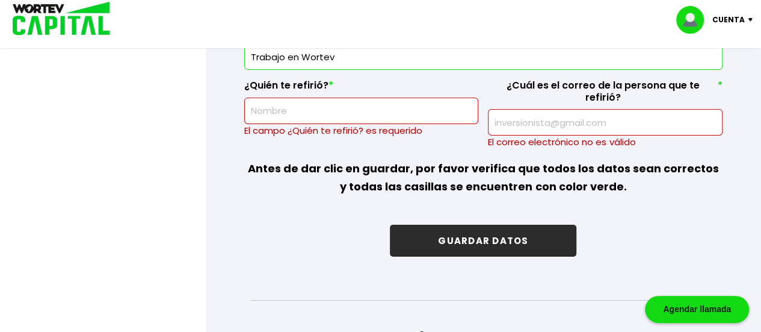
paste input "Fausto Cortes Lopez"
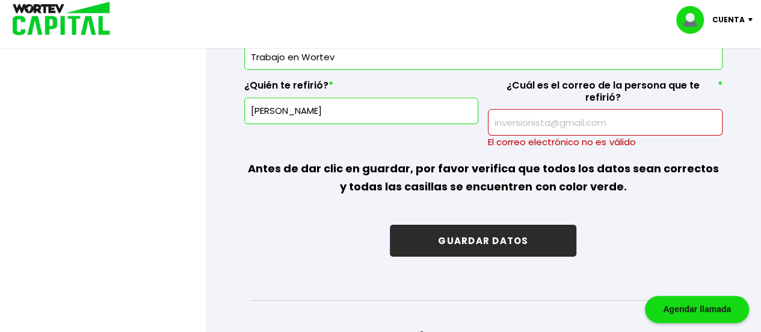
type input "Fausto Cortes Lopez"
click at [539, 110] on input "text" at bounding box center [605, 122] width 224 height 25
paste input "fausto18@gmx.com"
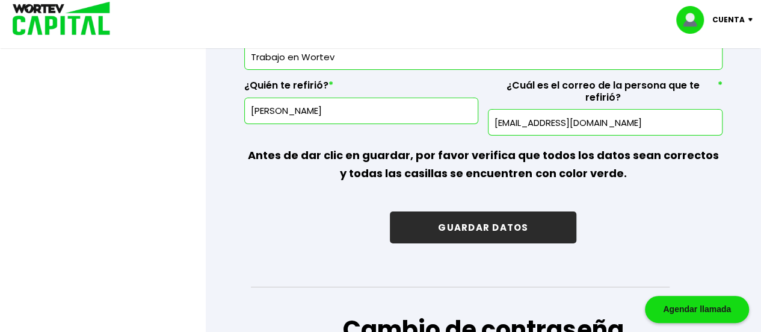
type input "fausto18@gmx.com"
click at [487, 211] on button "GUARDAR DATOS" at bounding box center [483, 227] width 187 height 32
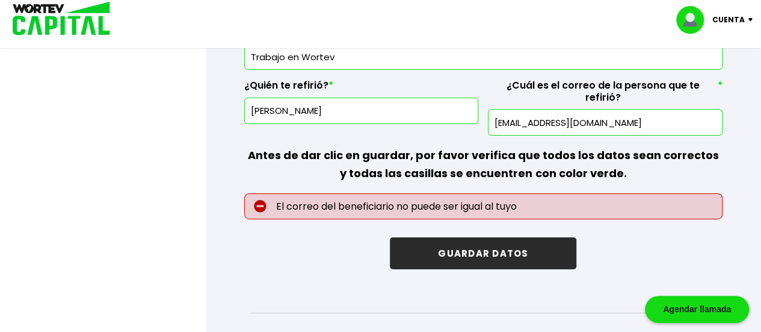
click at [586, 110] on input "fausto18@gmx.com" at bounding box center [605, 122] width 224 height 25
click at [494, 110] on input "fausto18@gmx.com" at bounding box center [605, 122] width 224 height 25
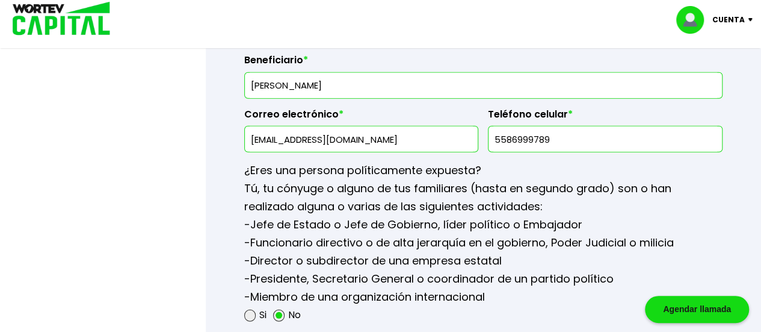
scroll to position [1453, 0]
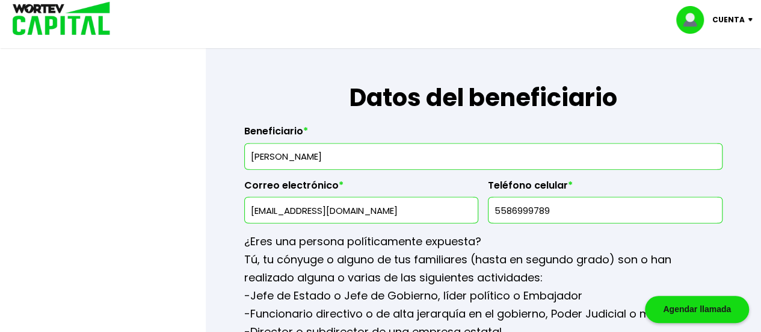
click at [400, 204] on input "[EMAIL_ADDRESS][DOMAIN_NAME]" at bounding box center [362, 209] width 224 height 25
type input "n"
type input "lbayron115@gmail.com"
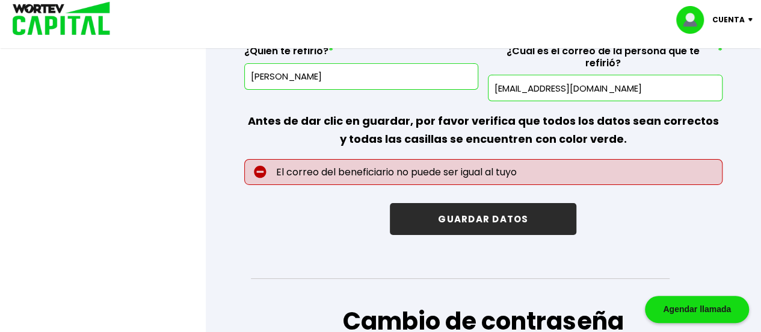
scroll to position [1934, 0]
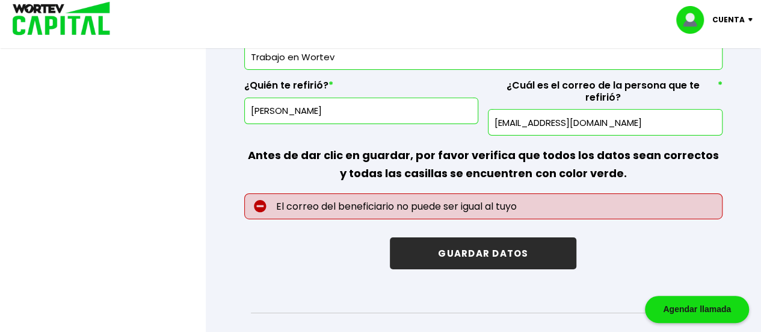
click at [486, 237] on button "GUARDAR DATOS" at bounding box center [483, 253] width 187 height 32
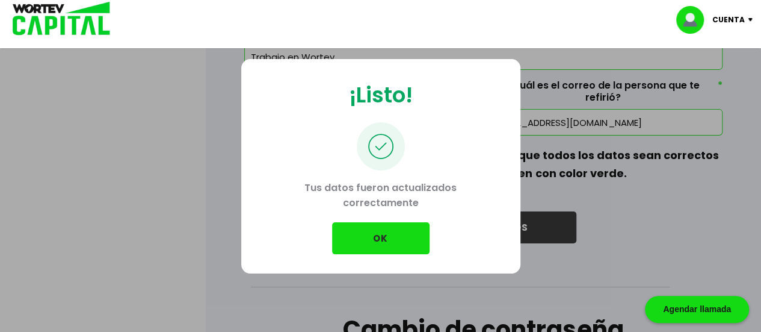
click at [388, 238] on button "OK" at bounding box center [380, 238] width 97 height 32
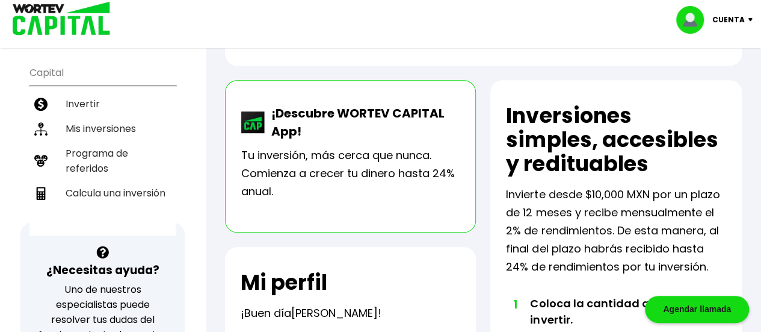
scroll to position [421, 0]
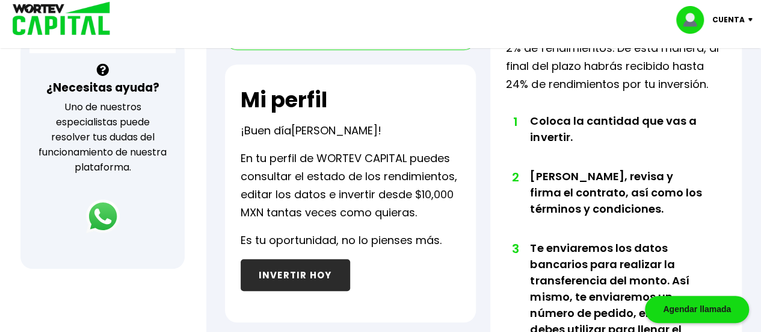
click at [292, 275] on button "INVERTIR HOY" at bounding box center [296, 275] width 110 height 32
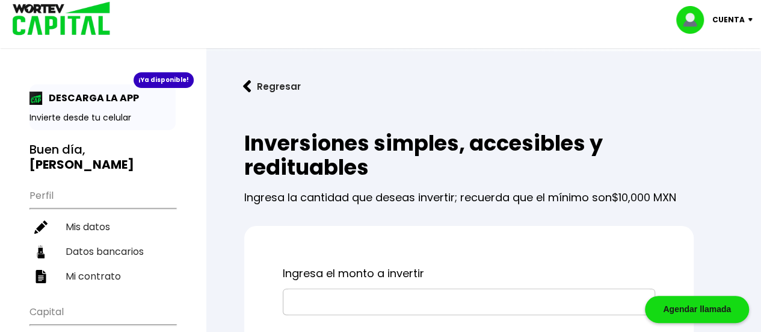
scroll to position [120, 0]
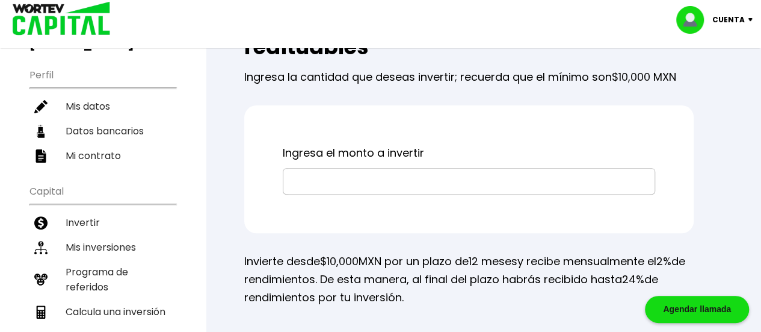
click at [319, 185] on input "text" at bounding box center [469, 180] width 362 height 25
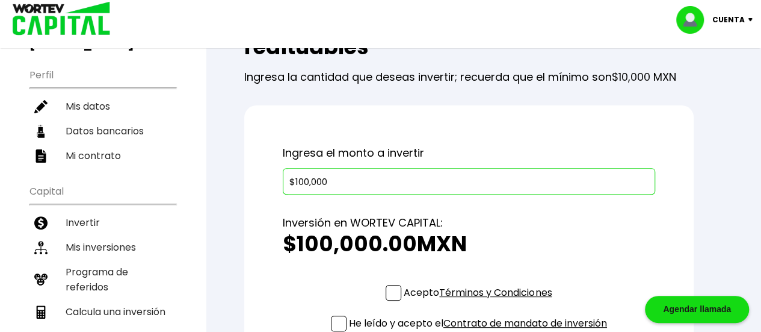
scroll to position [181, 0]
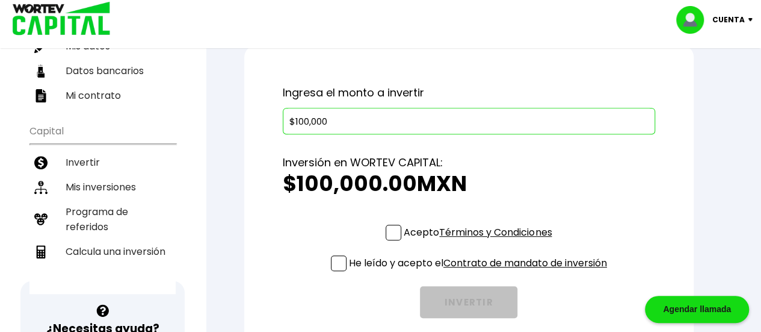
type input "$100,000"
click at [391, 235] on span at bounding box center [394, 232] width 16 height 16
click at [480, 241] on input "Acepto Términos y Condiciones" at bounding box center [480, 241] width 0 height 0
click at [335, 262] on span at bounding box center [339, 263] width 16 height 16
click at [480, 272] on input "He leído y acepto el Contrato de mandato de inversión" at bounding box center [480, 272] width 0 height 0
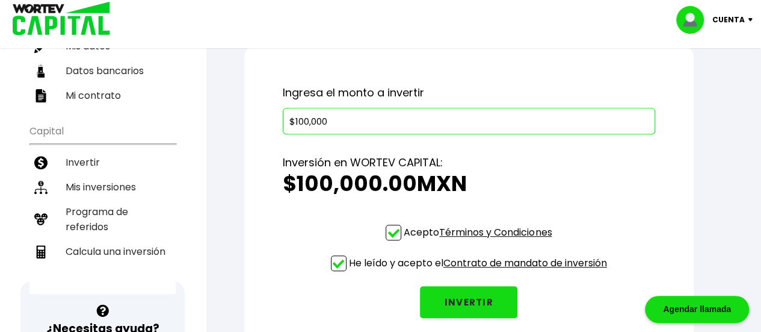
click at [469, 301] on button "INVERTIR" at bounding box center [468, 302] width 97 height 32
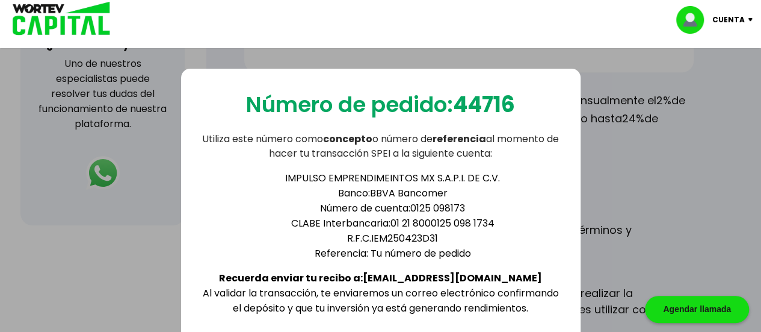
scroll to position [421, 0]
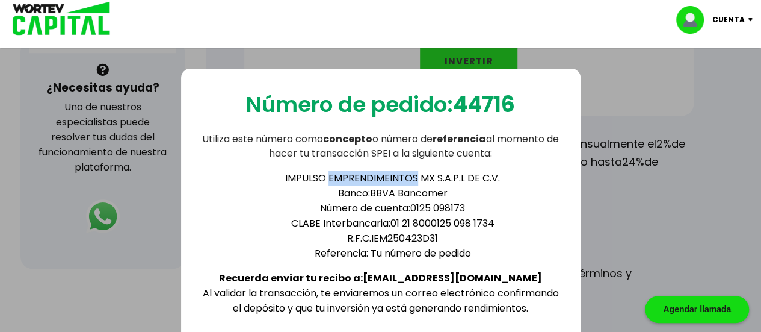
drag, startPoint x: 329, startPoint y: 177, endPoint x: 416, endPoint y: 176, distance: 87.9
click at [416, 176] on li "IMPULSO EMPRENDIMEINTOS MX S.A.P.I. DE C.V." at bounding box center [392, 177] width 337 height 15
copy li "EMPRENDIMEINTOS"
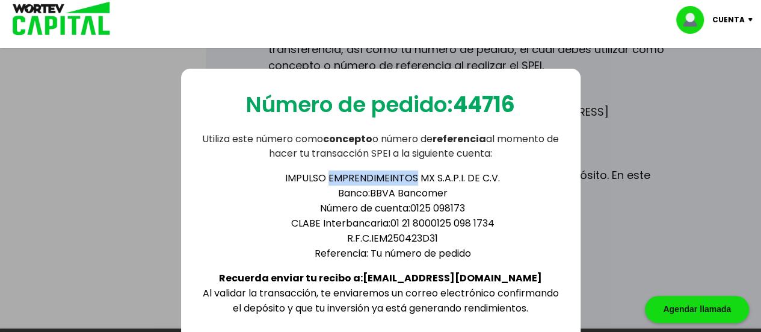
scroll to position [777, 0]
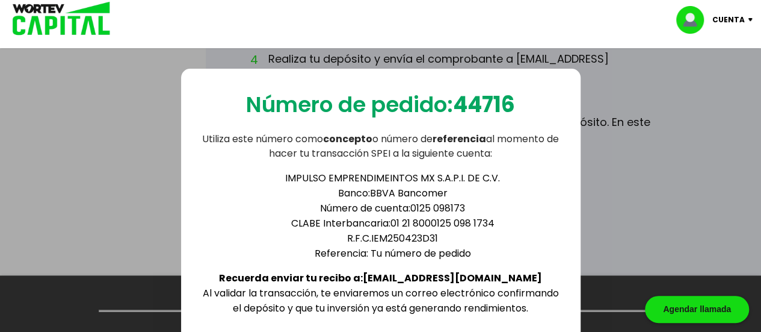
drag, startPoint x: 715, startPoint y: 1, endPoint x: 723, endPoint y: 4, distance: 8.9
click at [723, 4] on div "Cuenta Editar perfil Cerrar sesión" at bounding box center [380, 19] width 761 height 39
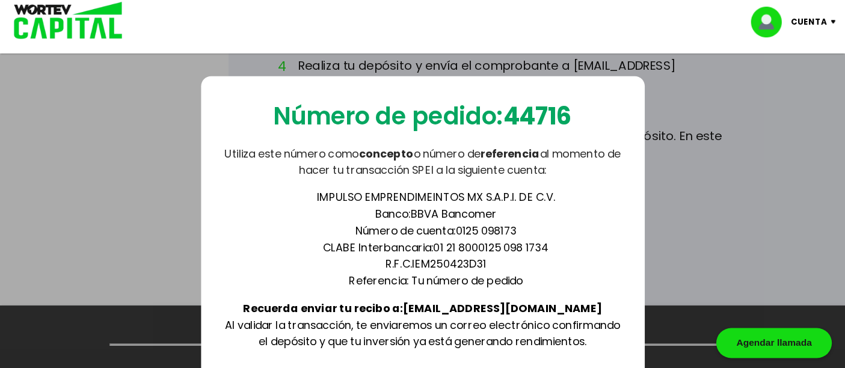
scroll to position [719, 0]
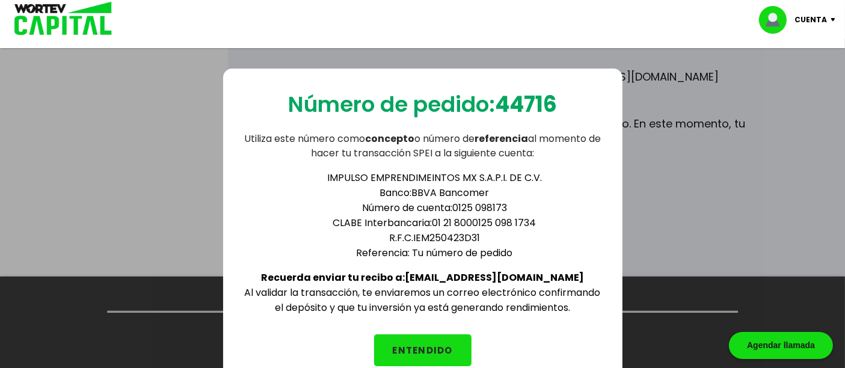
drag, startPoint x: 724, startPoint y: 1, endPoint x: 152, endPoint y: 137, distance: 588.9
click at [152, 137] on div "Número de pedido: 44716 Utiliza este número como concepto o número de referenci…" at bounding box center [422, 223] width 845 height 368
click at [407, 331] on button "ENTENDIDO" at bounding box center [422, 351] width 97 height 32
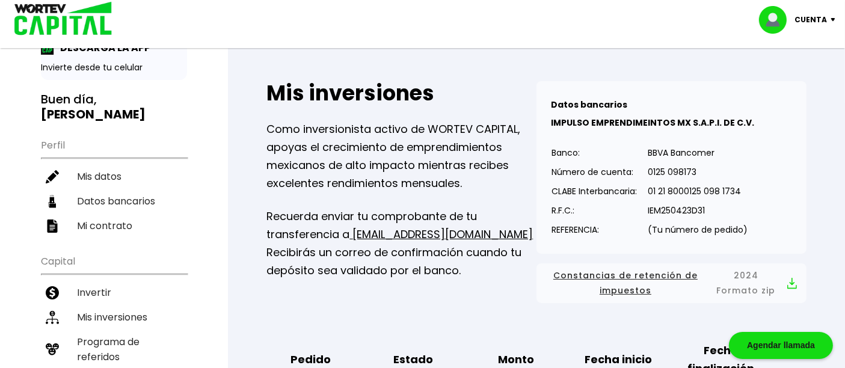
scroll to position [134, 0]
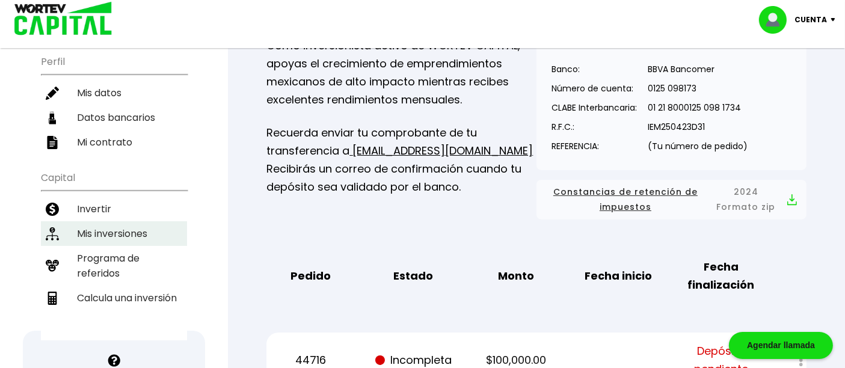
click at [119, 221] on li "Mis inversiones" at bounding box center [114, 233] width 146 height 25
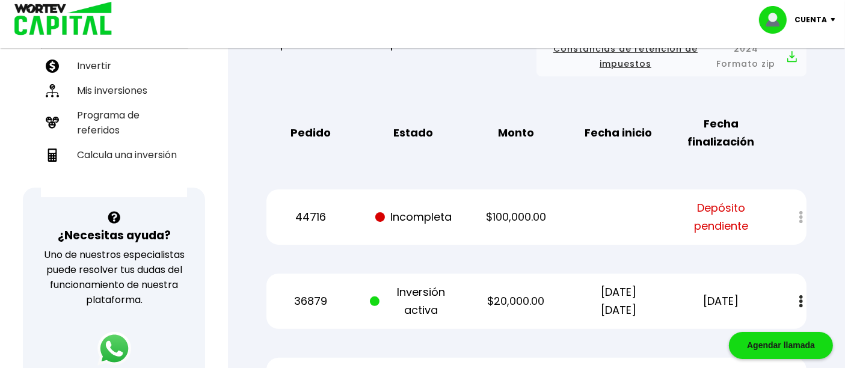
scroll to position [200, 0]
